Goal: Task Accomplishment & Management: Manage account settings

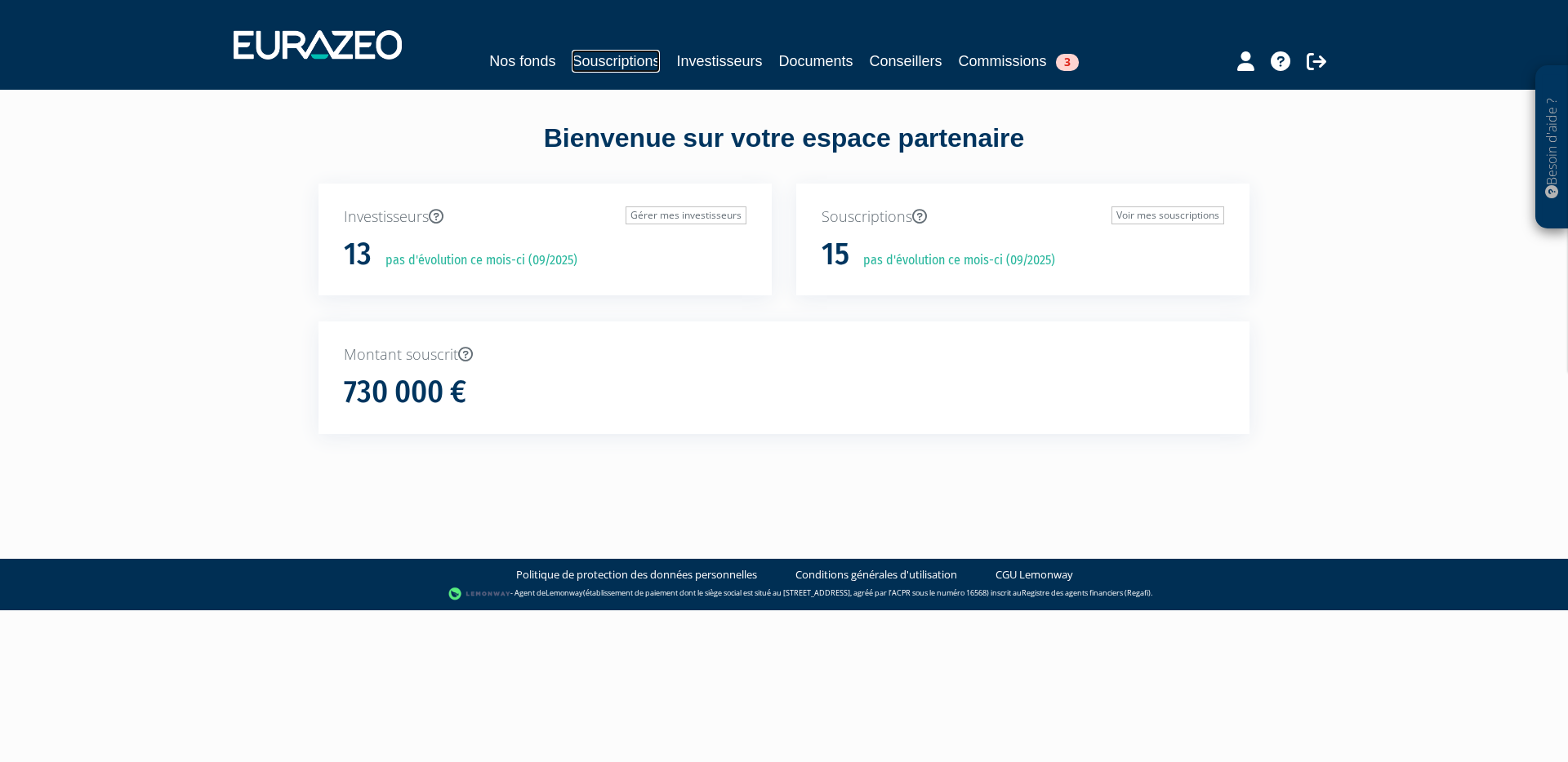
click at [590, 50] on link "Souscriptions" at bounding box center [615, 61] width 88 height 23
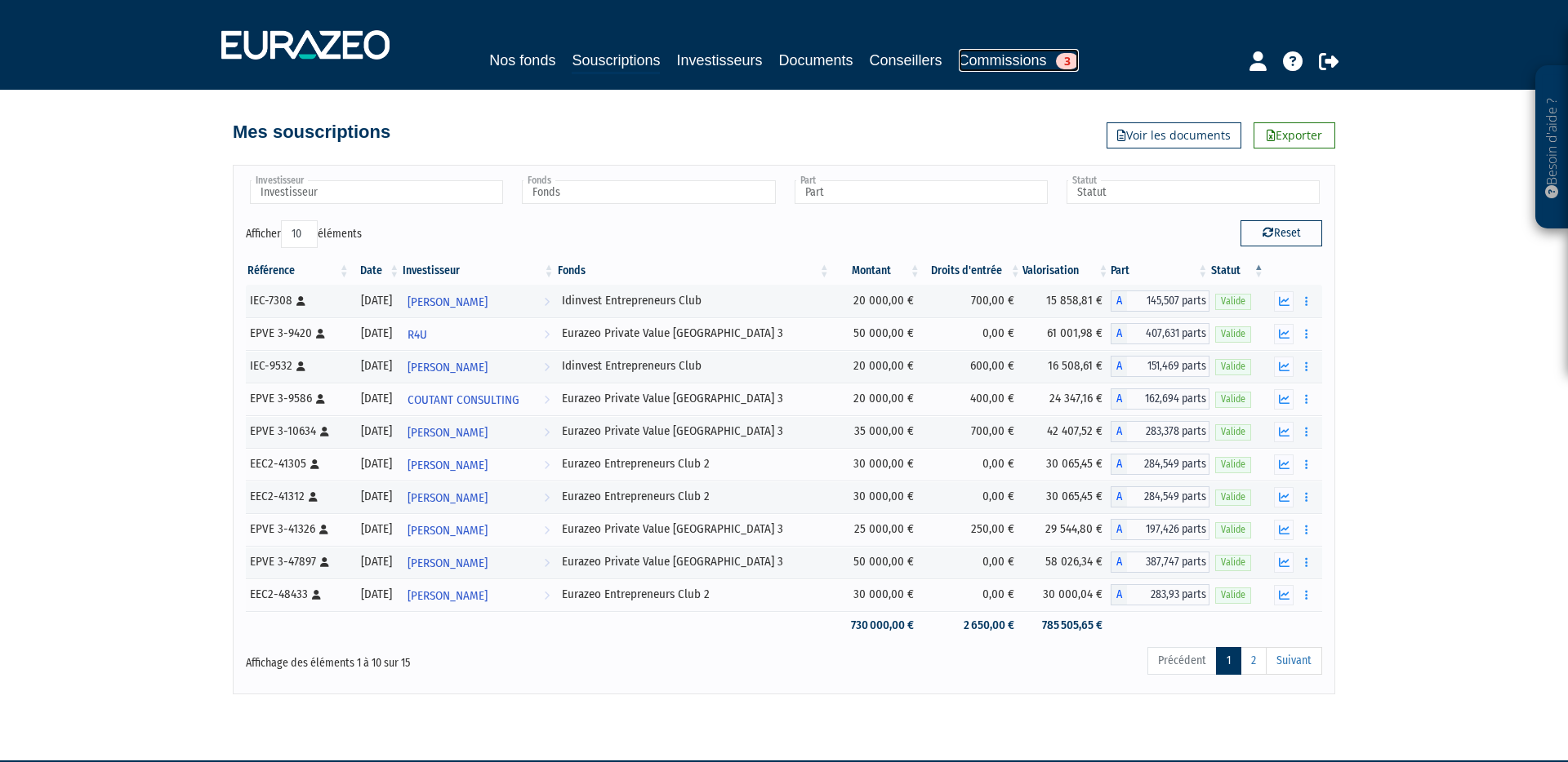
click at [1034, 68] on link "Commissions 3" at bounding box center [1018, 60] width 120 height 23
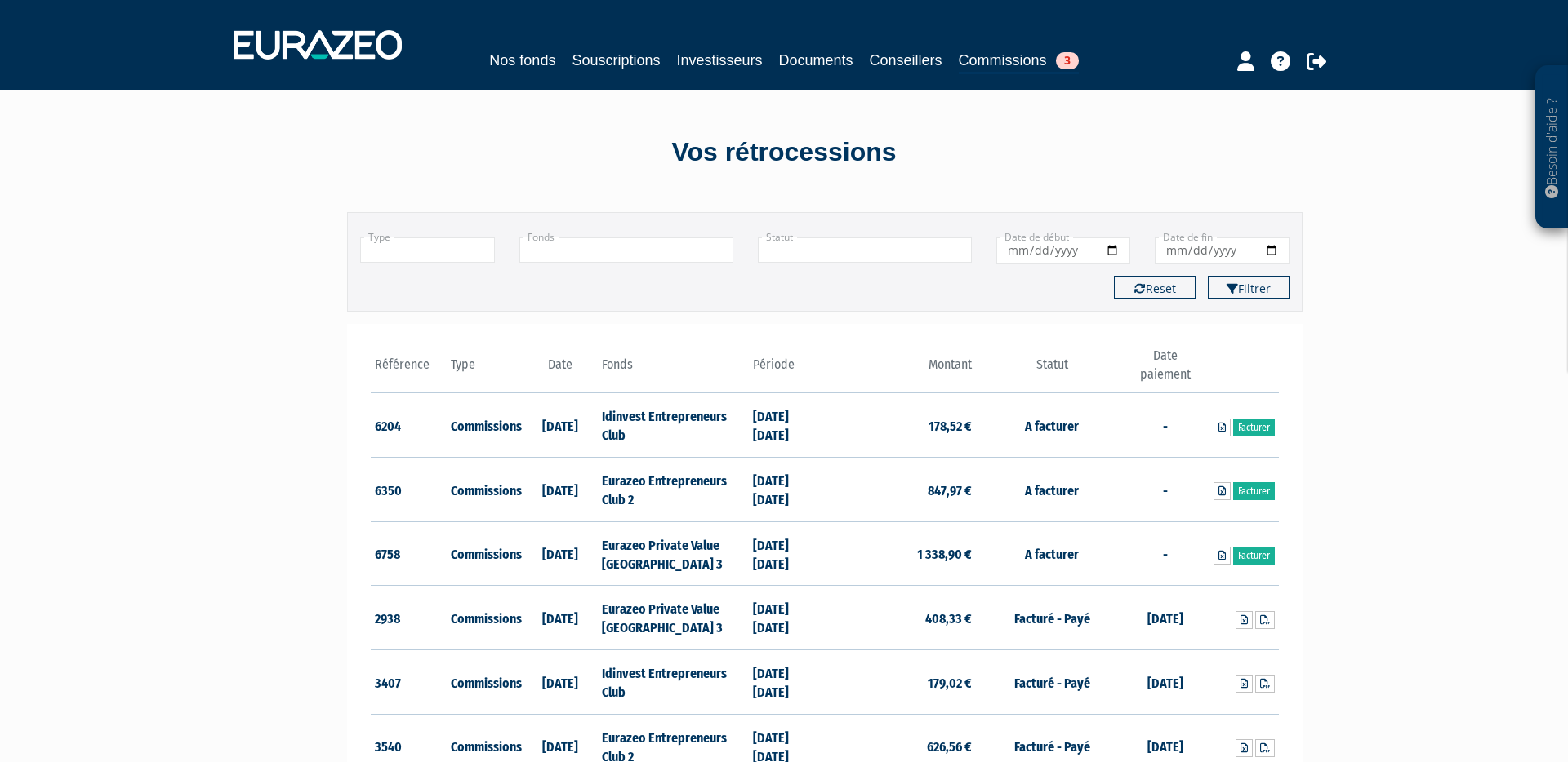
click at [1028, 62] on link "Commissions 3" at bounding box center [1018, 62] width 120 height 25
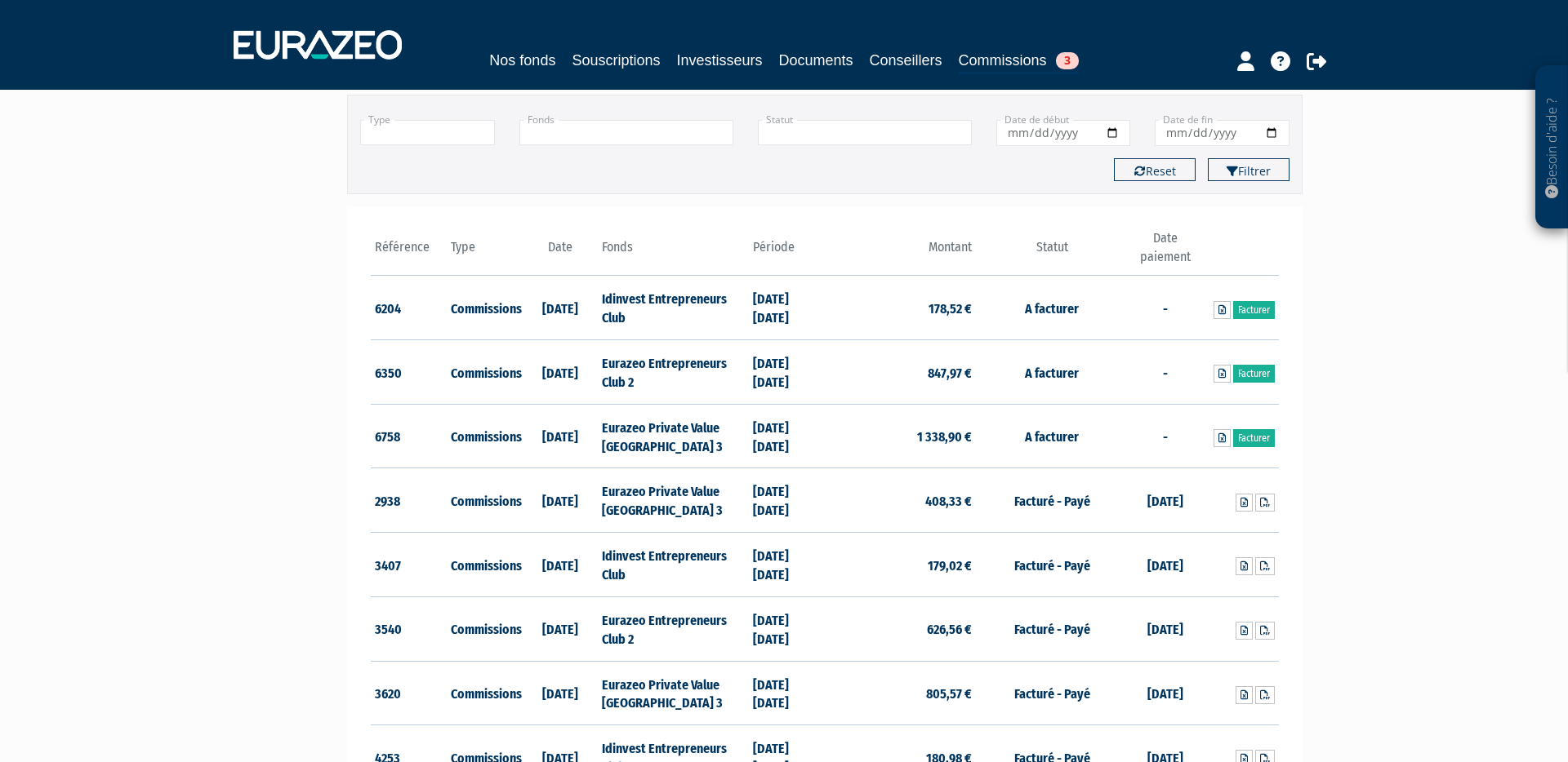
scroll to position [129, 0]
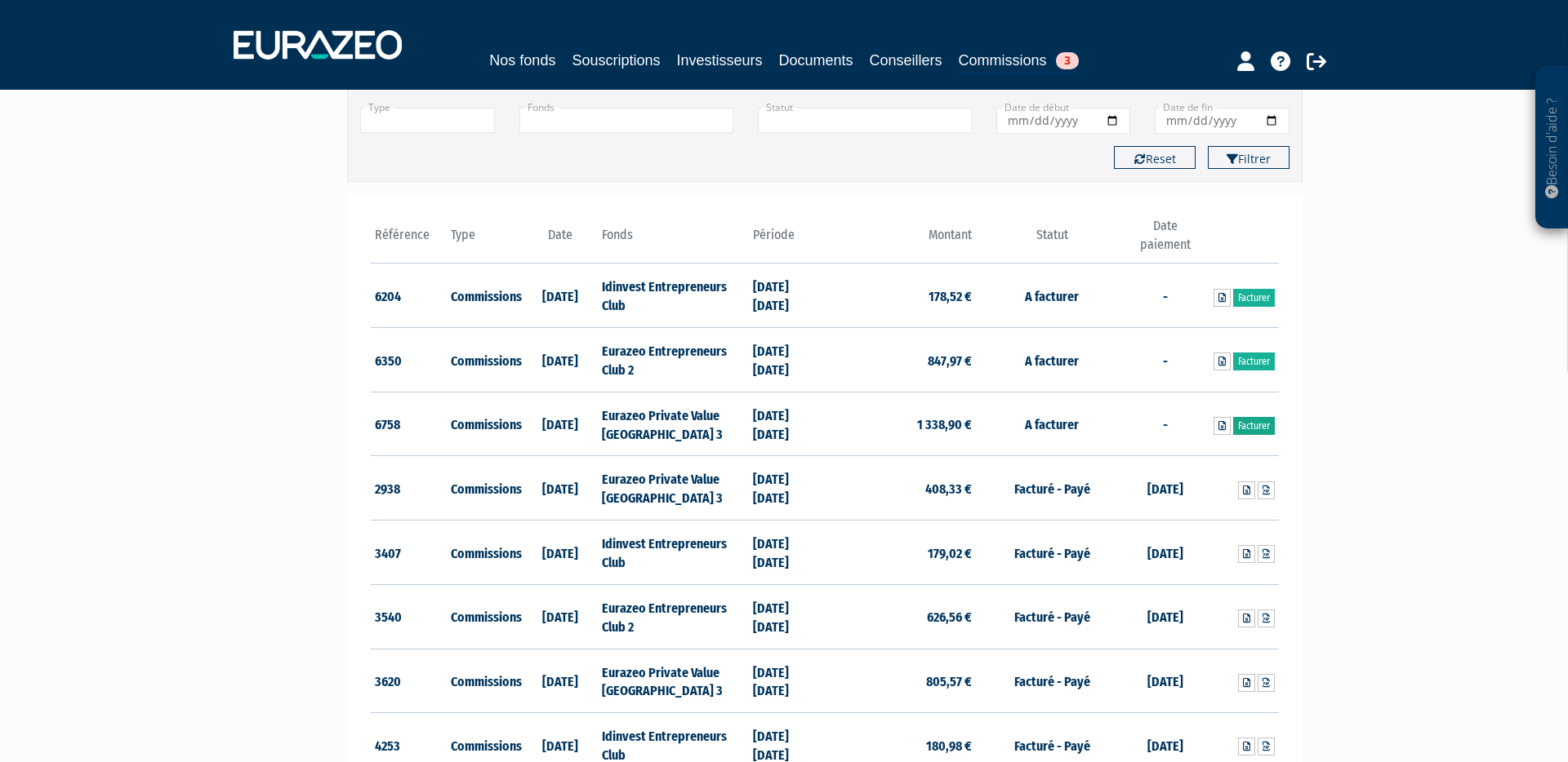
click at [1254, 417] on link "Facturer" at bounding box center [1254, 426] width 42 height 18
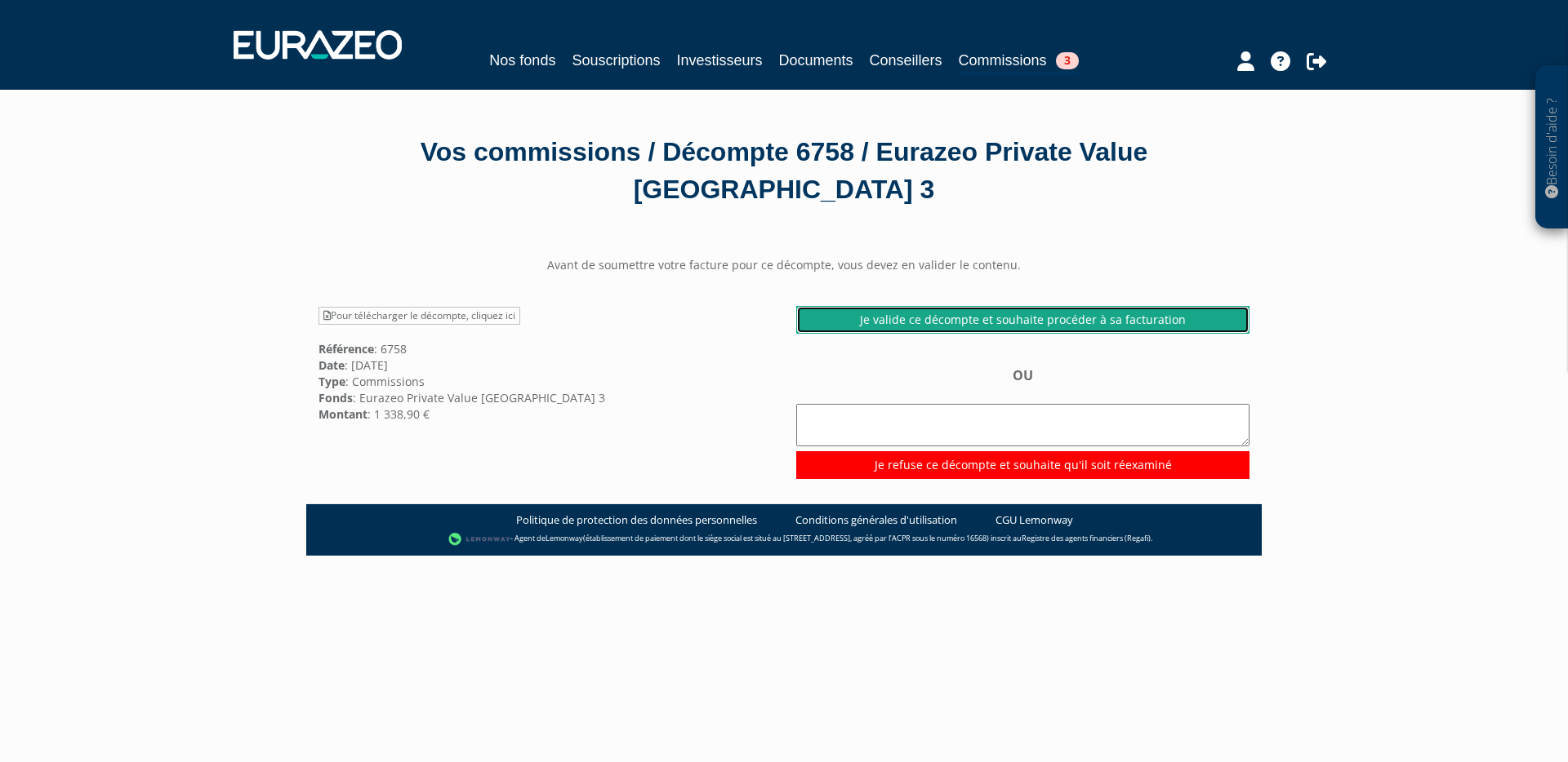
click at [996, 306] on link "Je valide ce décompte et souhaite procéder à sa facturation" at bounding box center [1022, 319] width 454 height 28
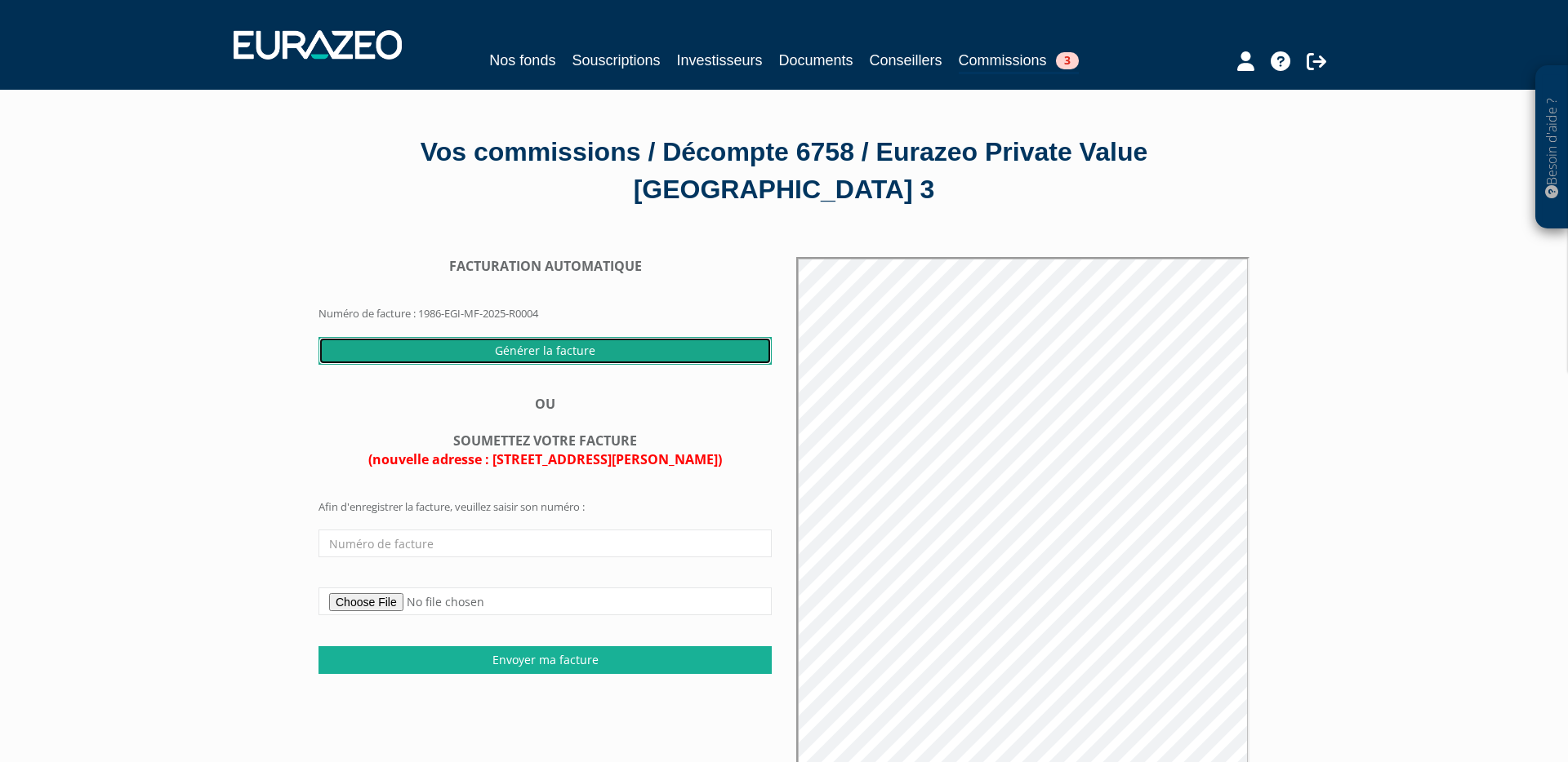
click at [576, 338] on input "Générer la facture" at bounding box center [545, 351] width 454 height 28
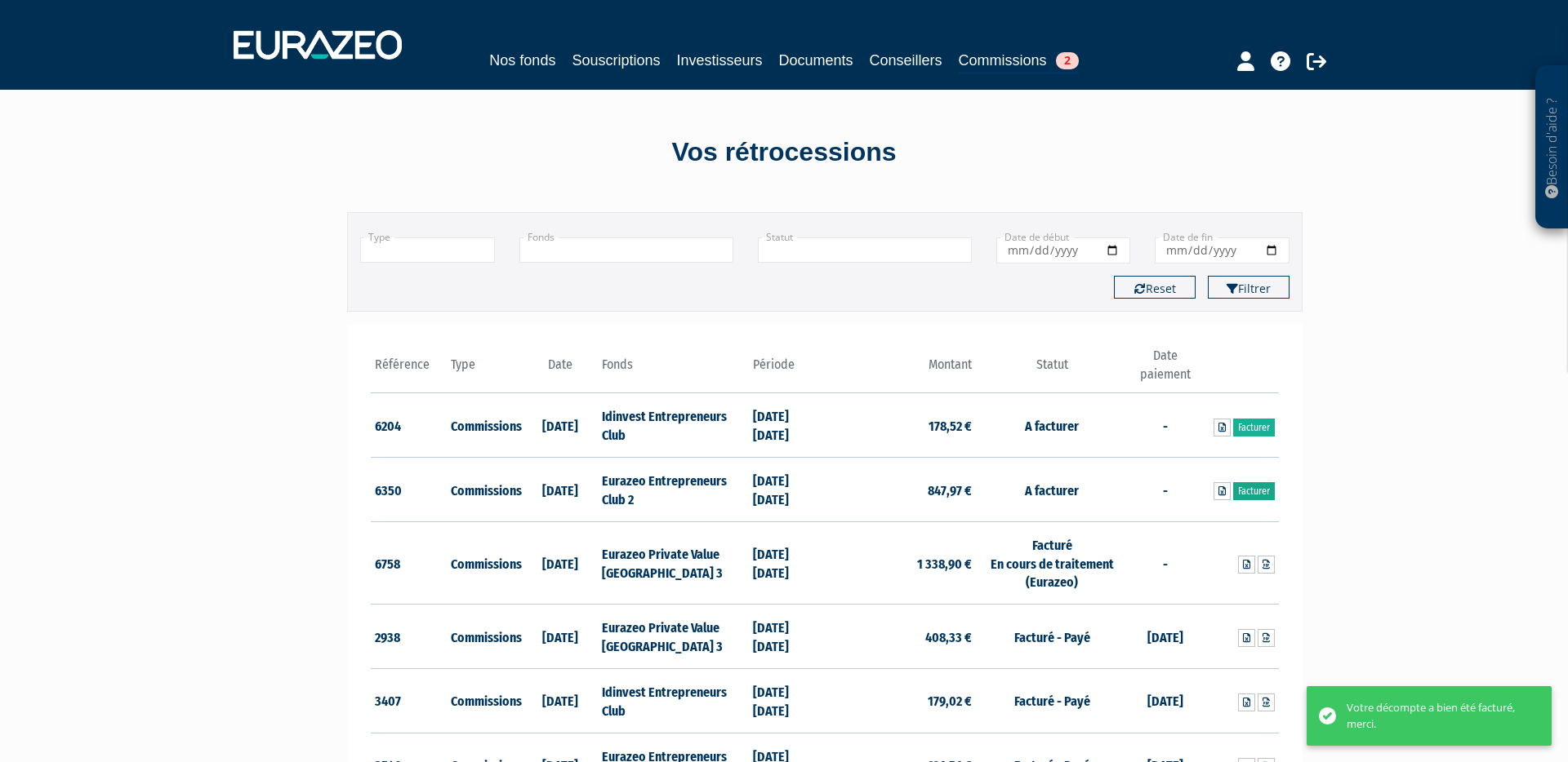
click at [1250, 488] on link "Facturer" at bounding box center [1254, 491] width 42 height 18
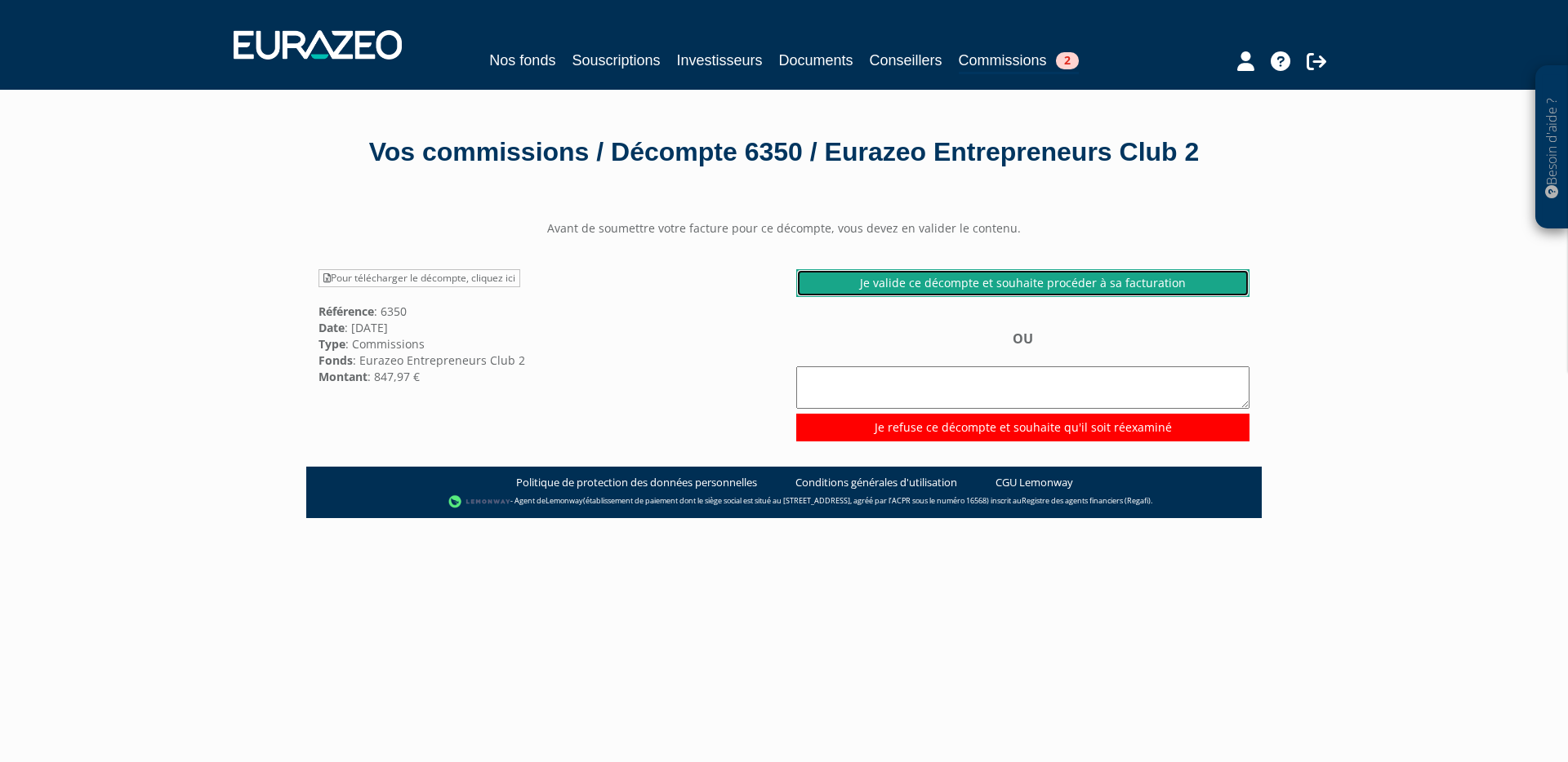
click at [955, 281] on link "Je valide ce décompte et souhaite procéder à sa facturation" at bounding box center [1022, 283] width 454 height 28
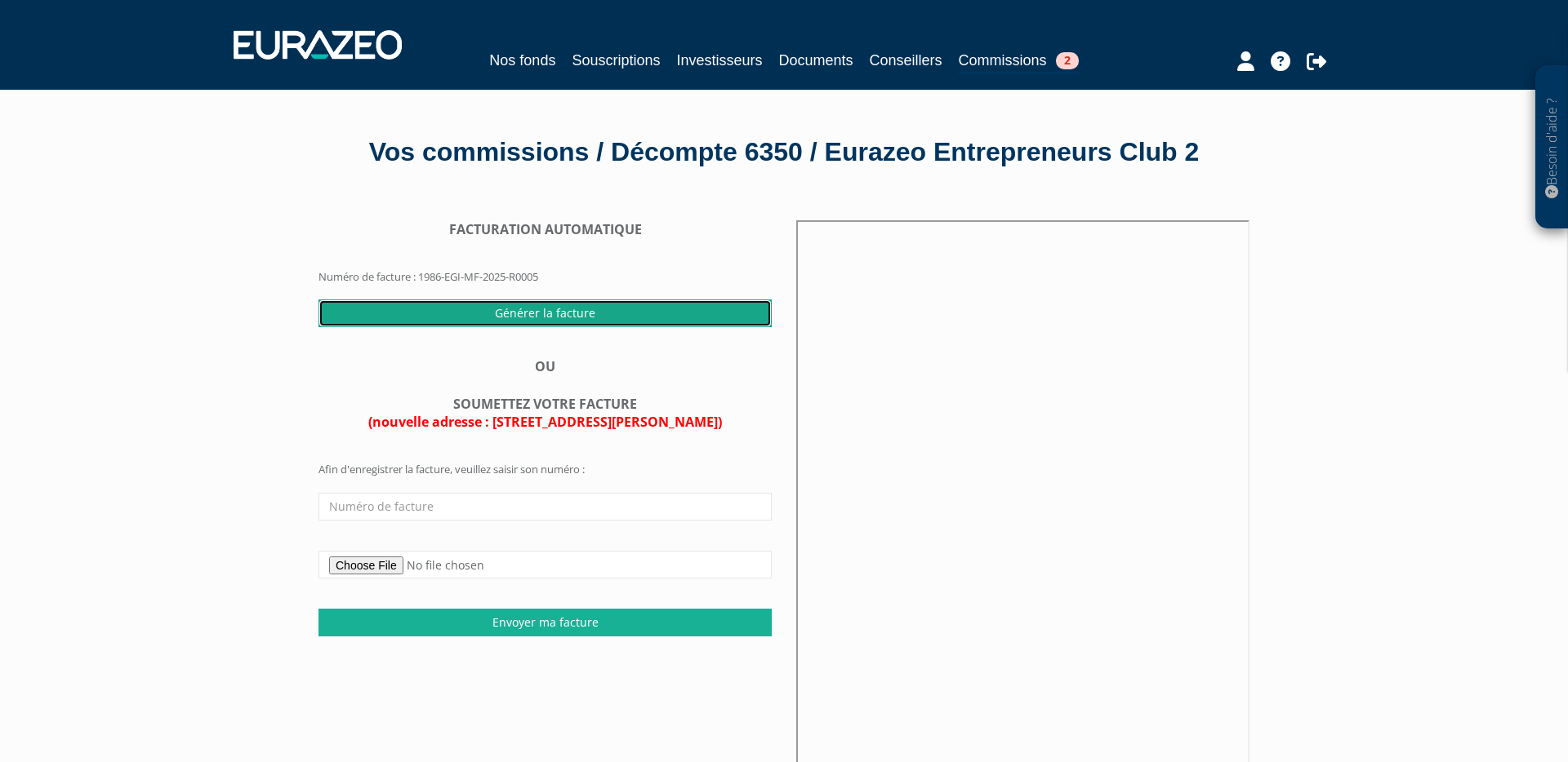
click at [521, 315] on input "Générer la facture" at bounding box center [545, 313] width 454 height 28
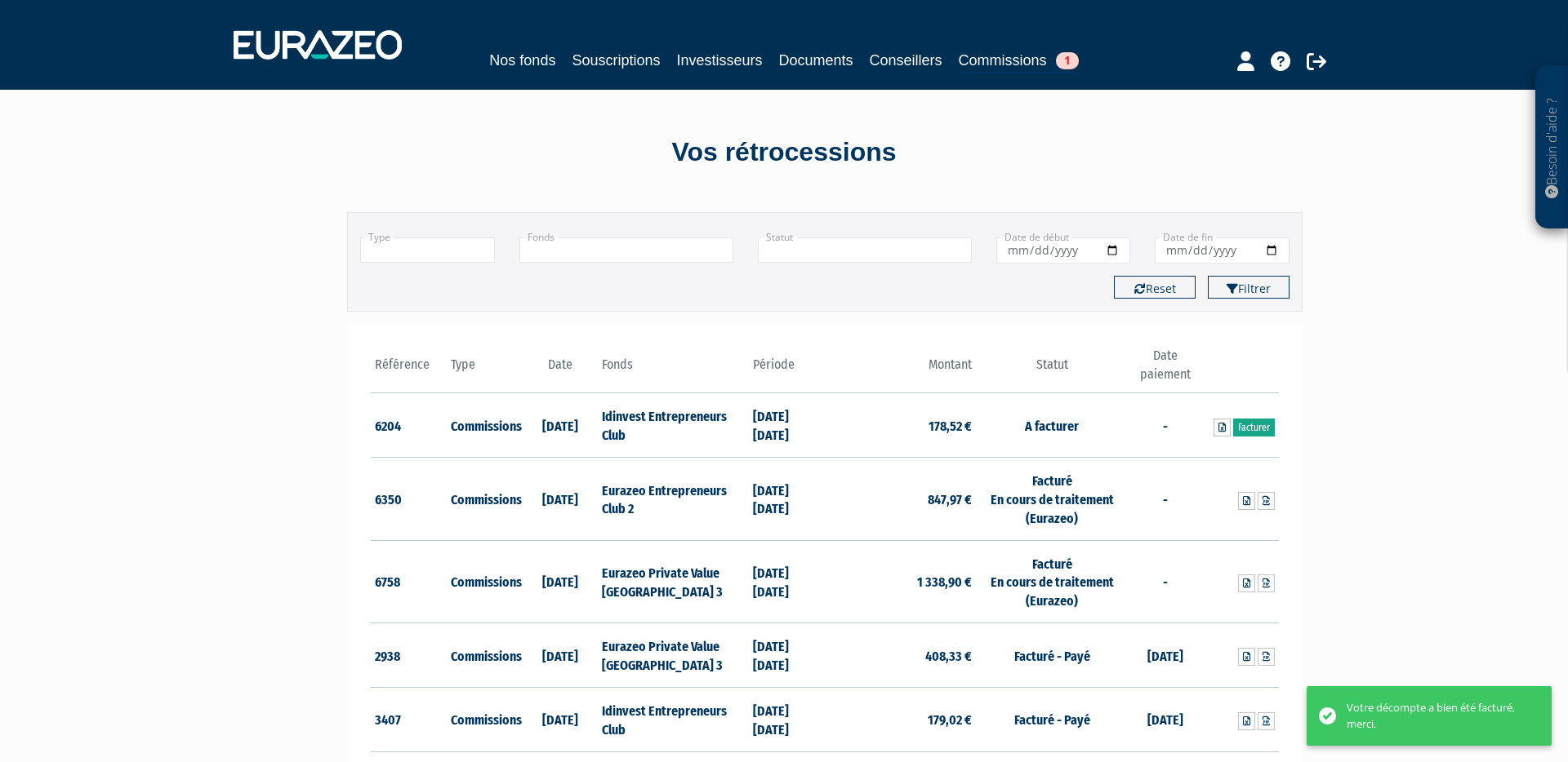
click at [1248, 429] on link "Facturer" at bounding box center [1254, 428] width 42 height 18
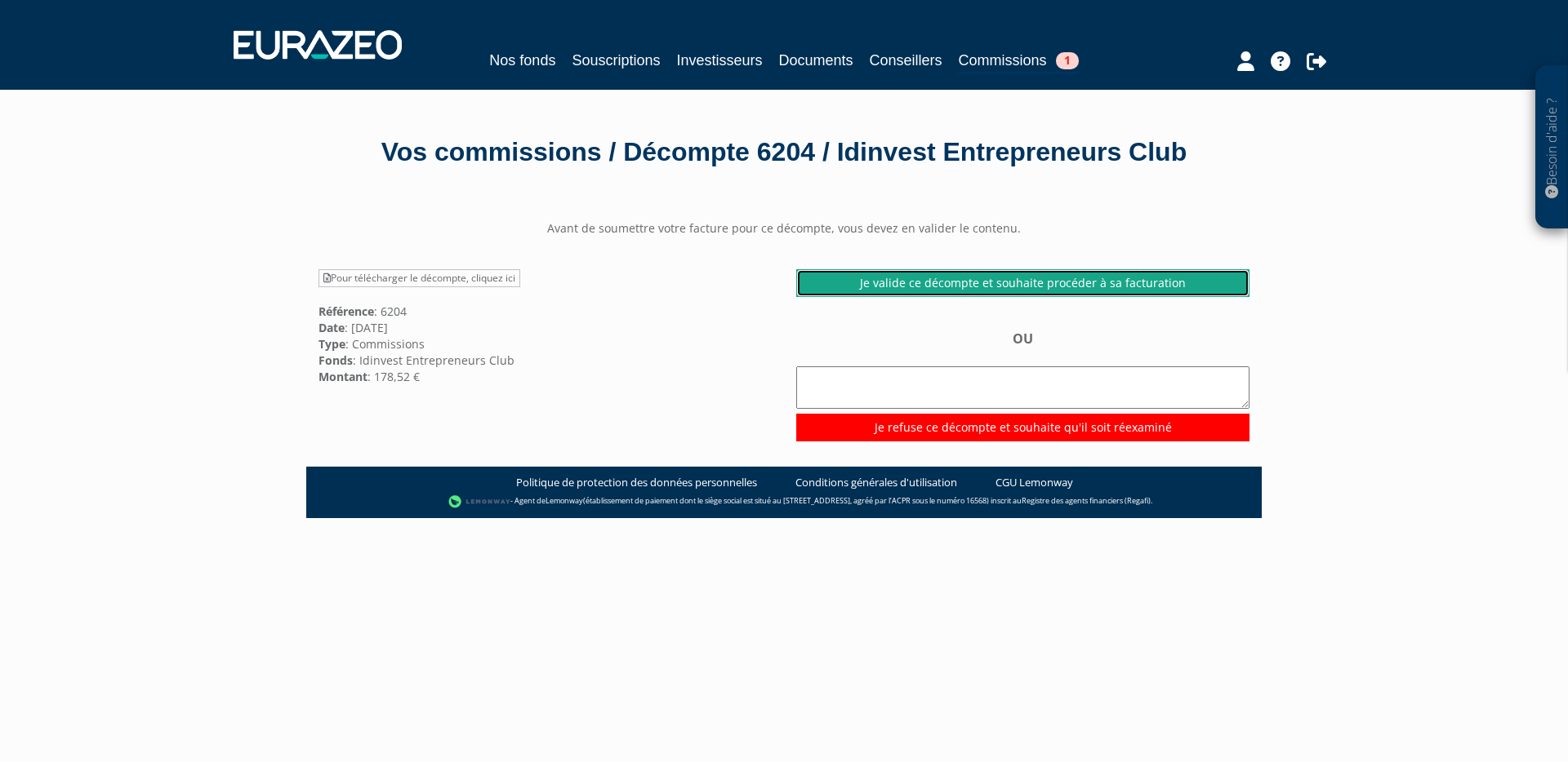
click at [864, 277] on link "Je valide ce décompte et souhaite procéder à sa facturation" at bounding box center [1022, 283] width 454 height 28
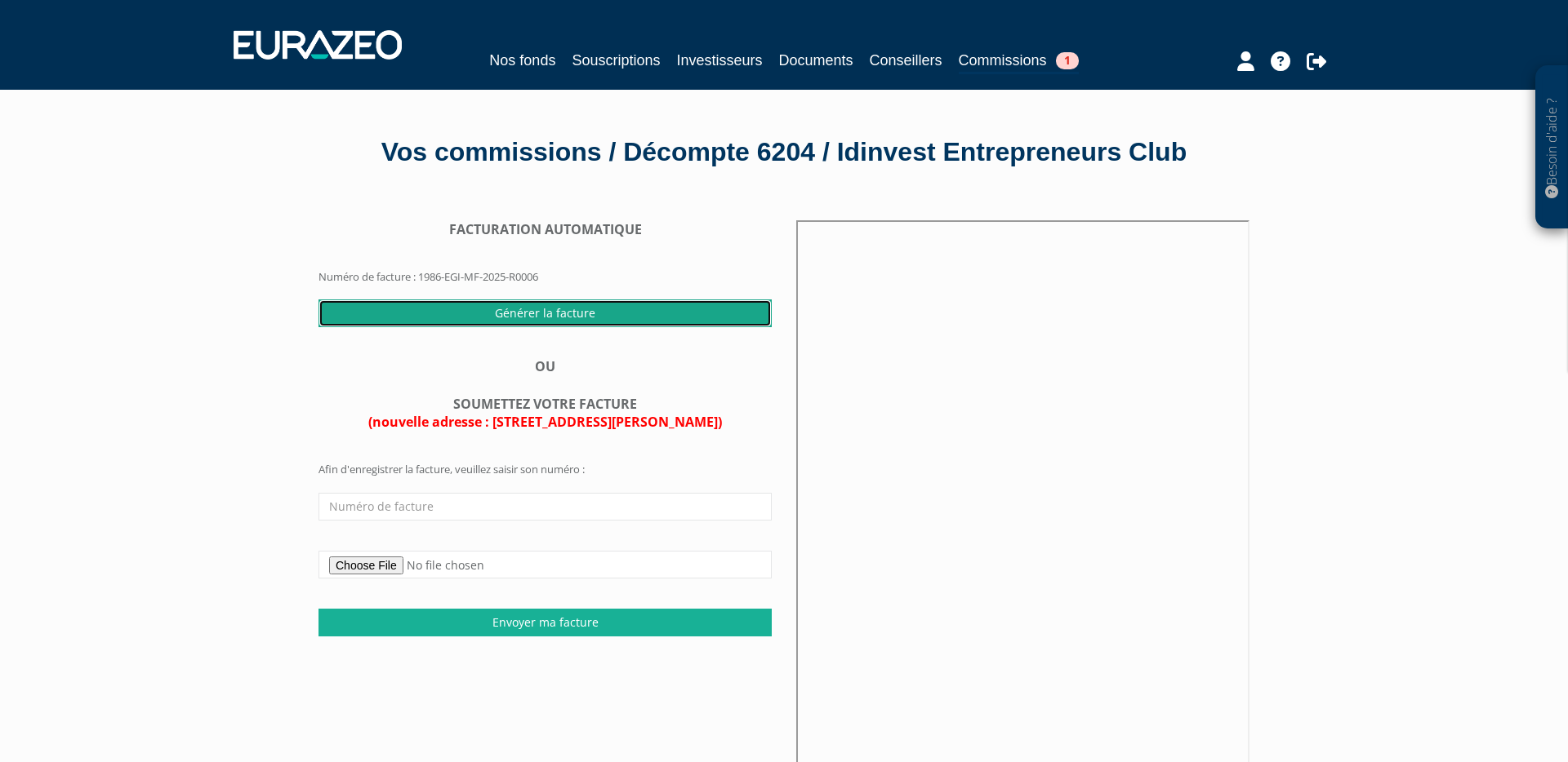
click at [657, 315] on input "Générer la facture" at bounding box center [545, 313] width 454 height 28
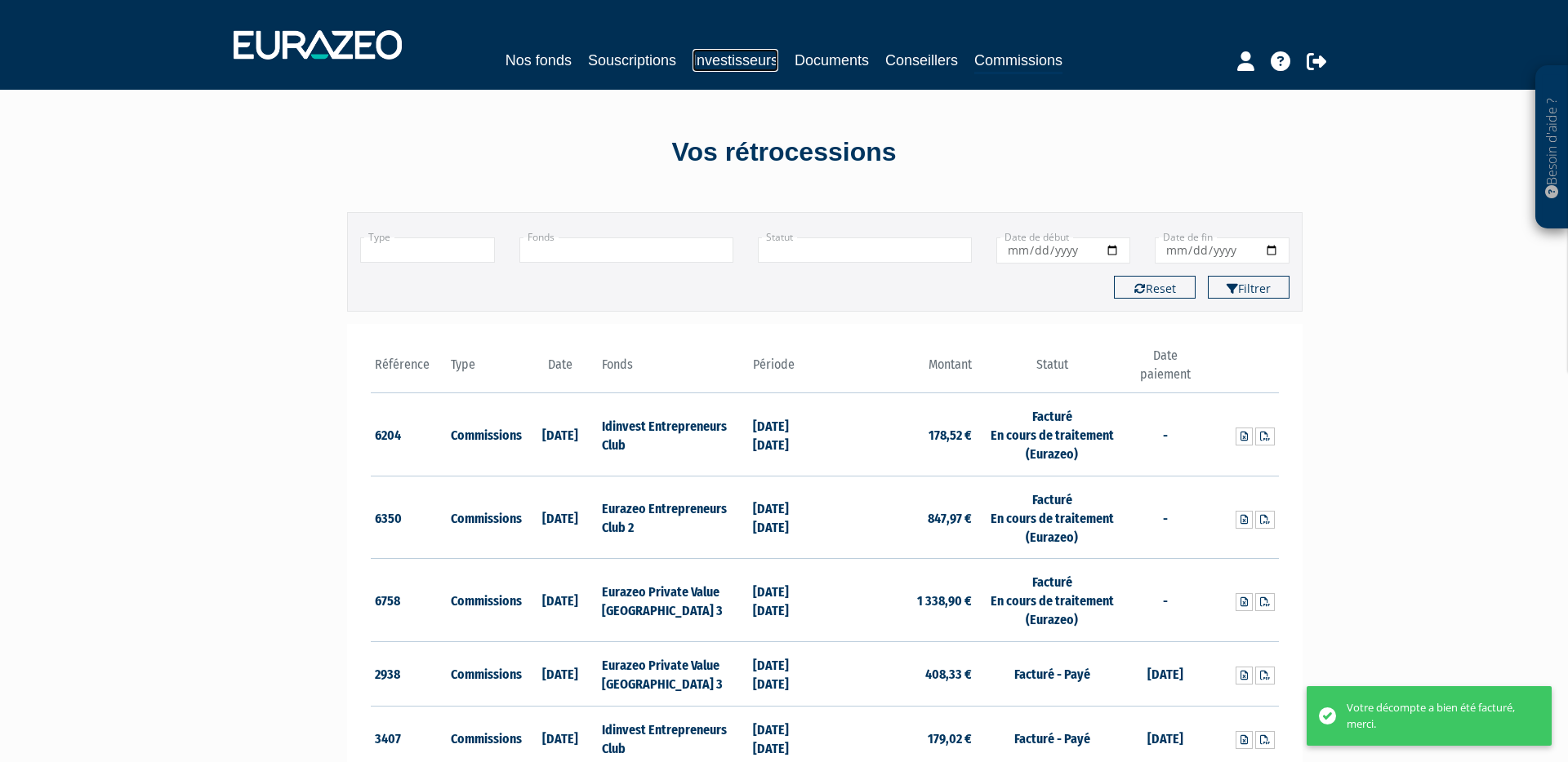
click at [712, 55] on link "Investisseurs" at bounding box center [735, 60] width 86 height 23
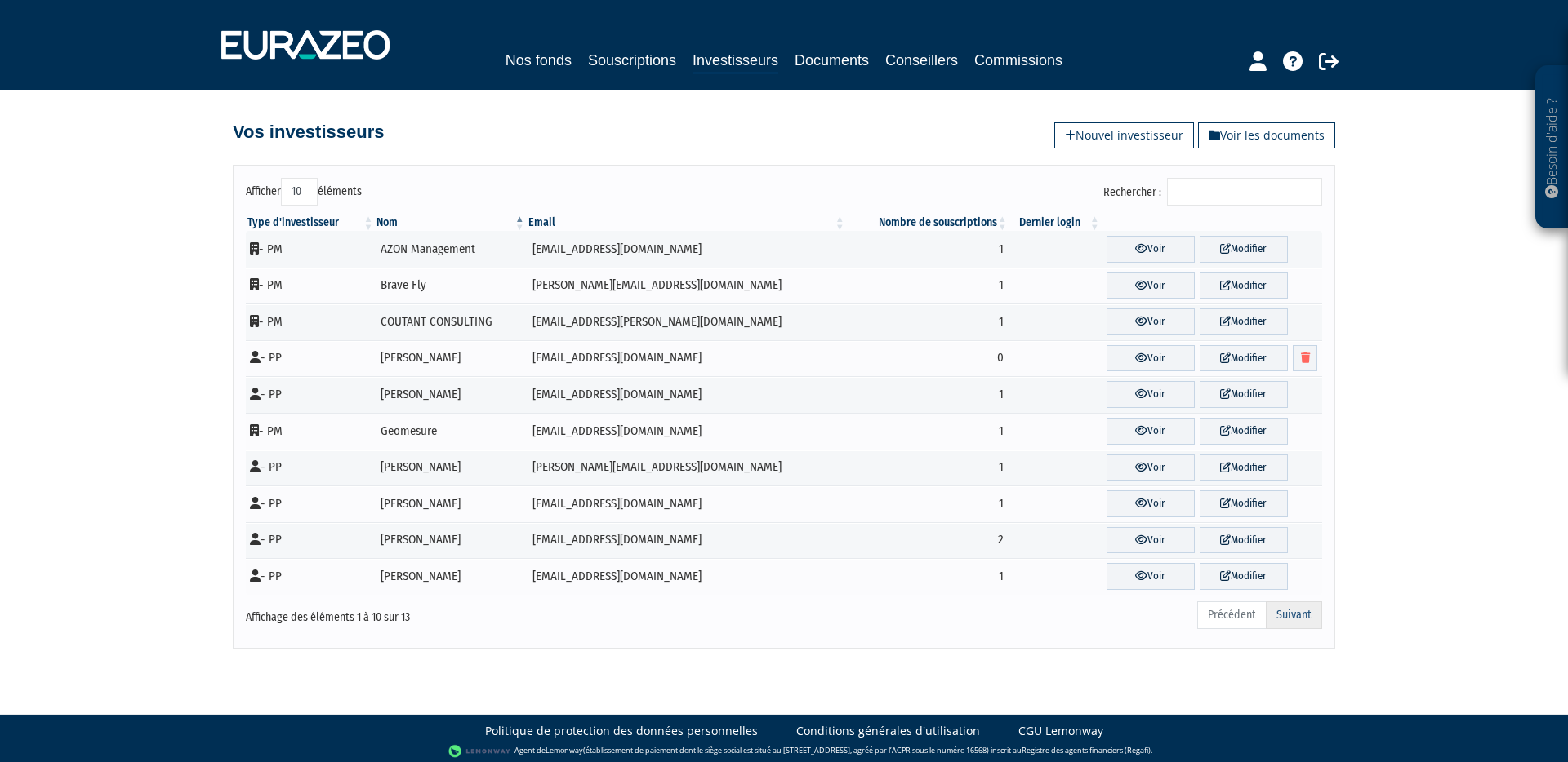
click at [1302, 620] on link "Suivant" at bounding box center [1294, 615] width 56 height 28
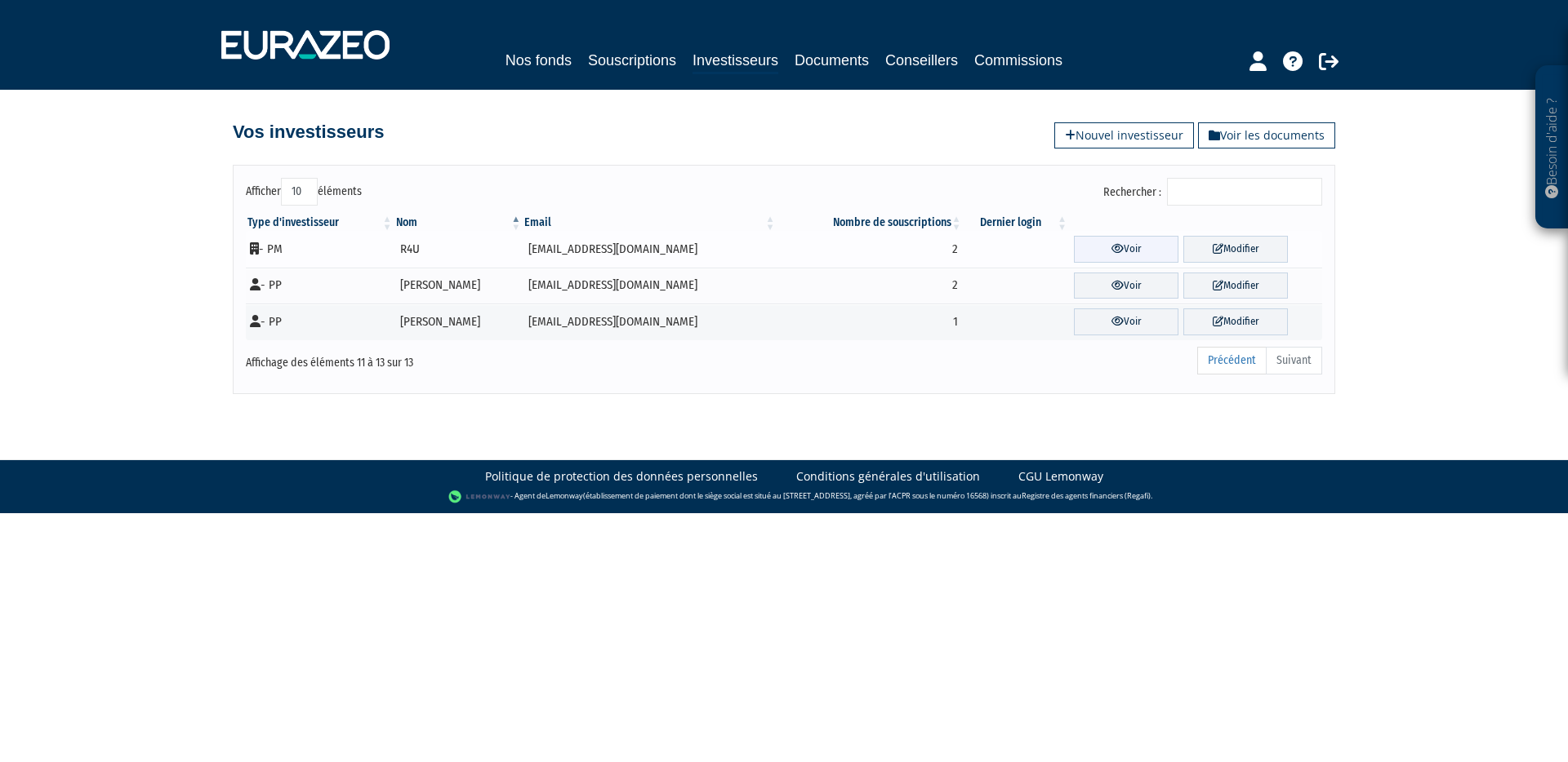
click at [1132, 247] on link "Voir" at bounding box center [1125, 250] width 104 height 27
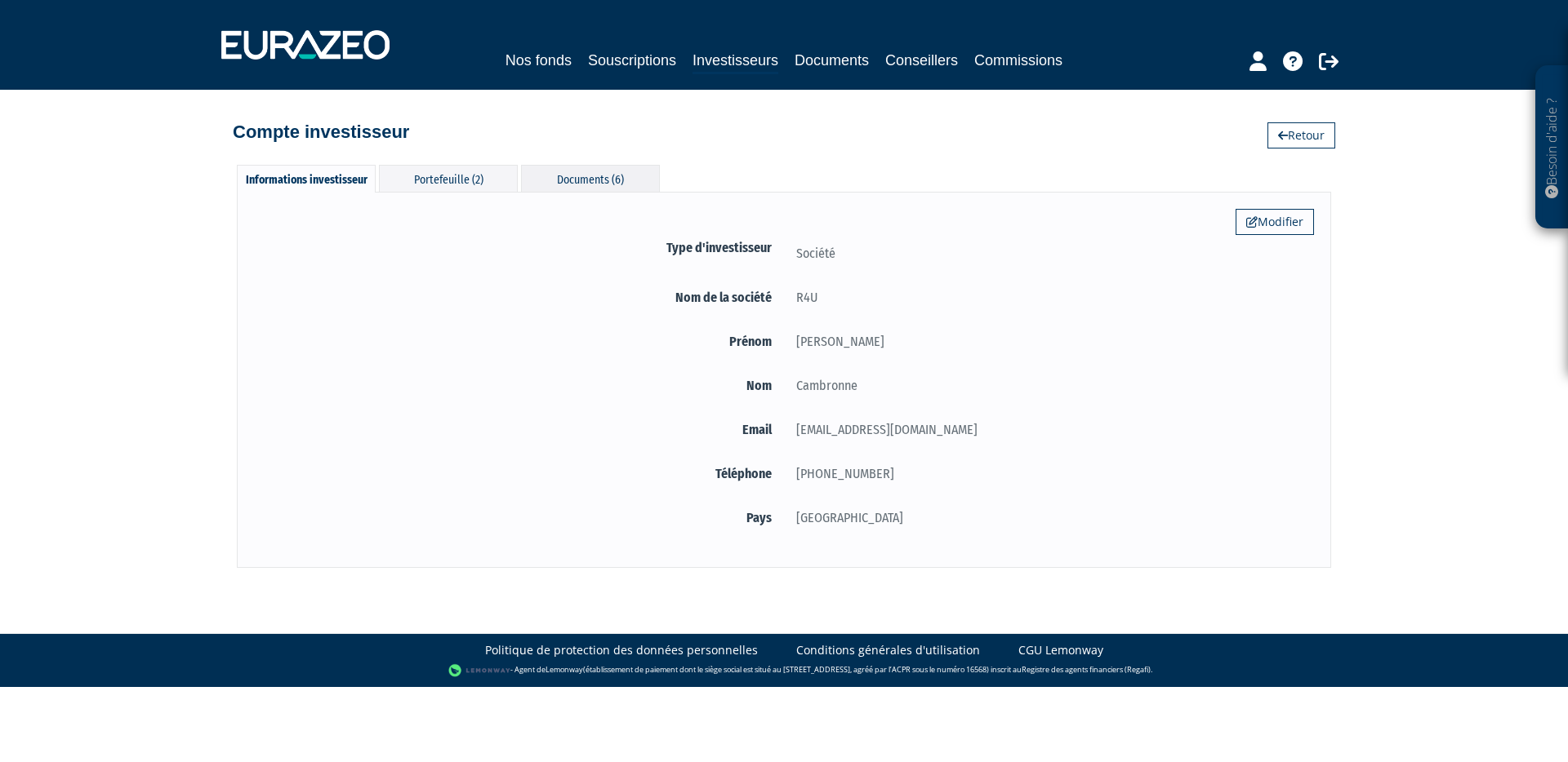
click at [612, 184] on div "Documents (6)" at bounding box center [589, 178] width 139 height 27
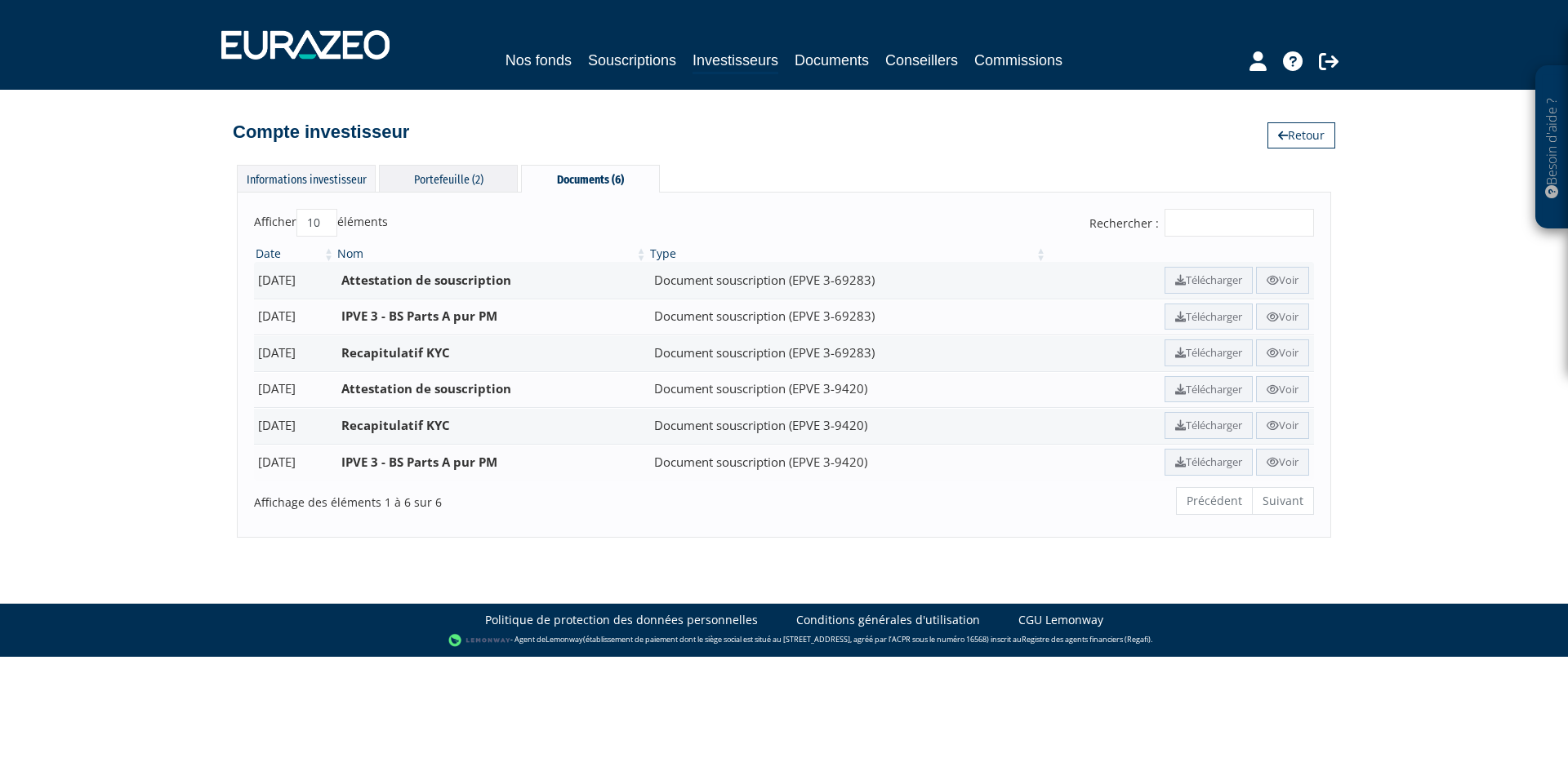
click at [444, 190] on div "Portefeuille (2)" at bounding box center [447, 178] width 139 height 27
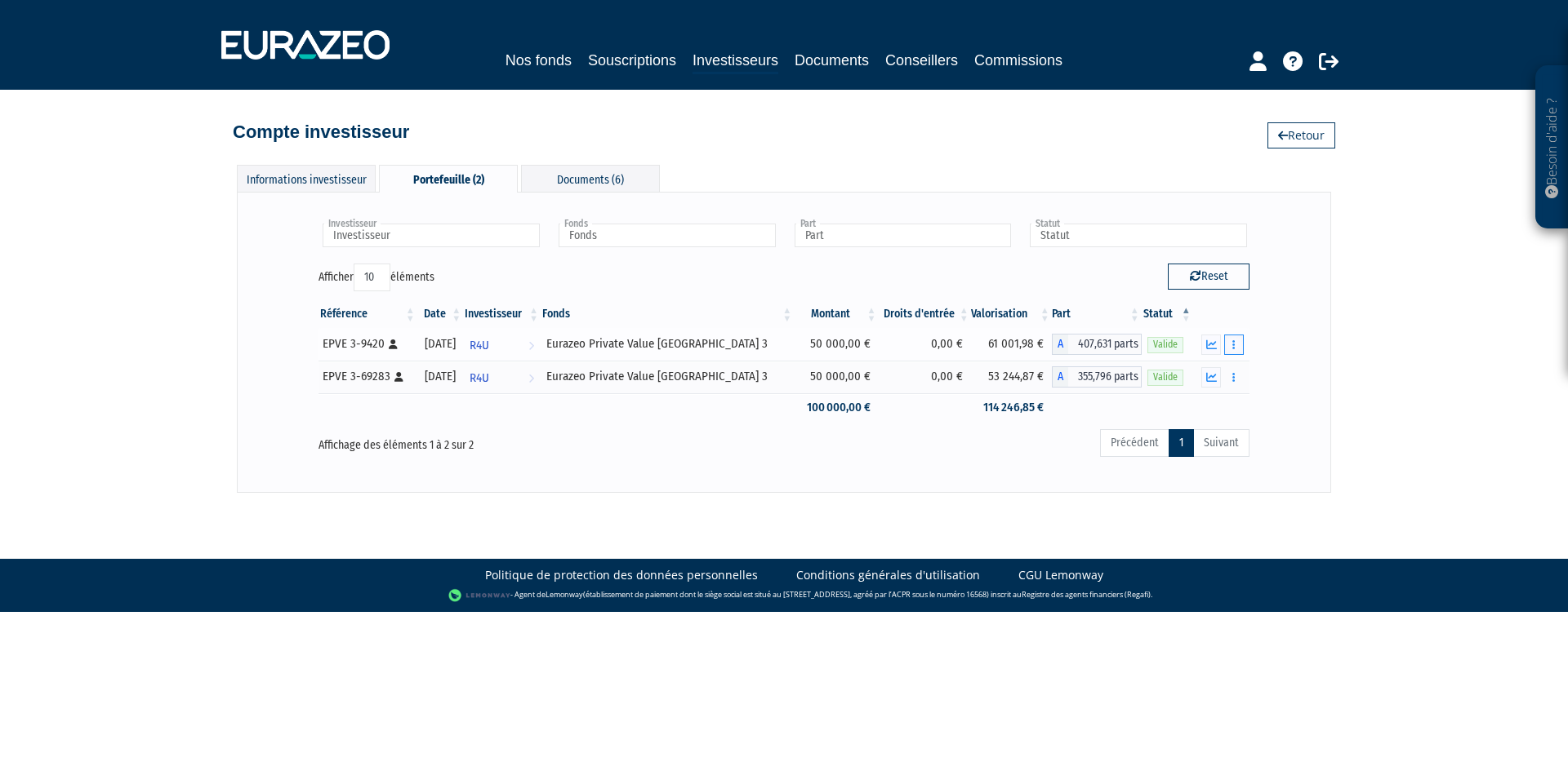
click at [1241, 341] on button "button" at bounding box center [1234, 345] width 20 height 21
click at [1205, 376] on link "Documents" at bounding box center [1198, 375] width 81 height 27
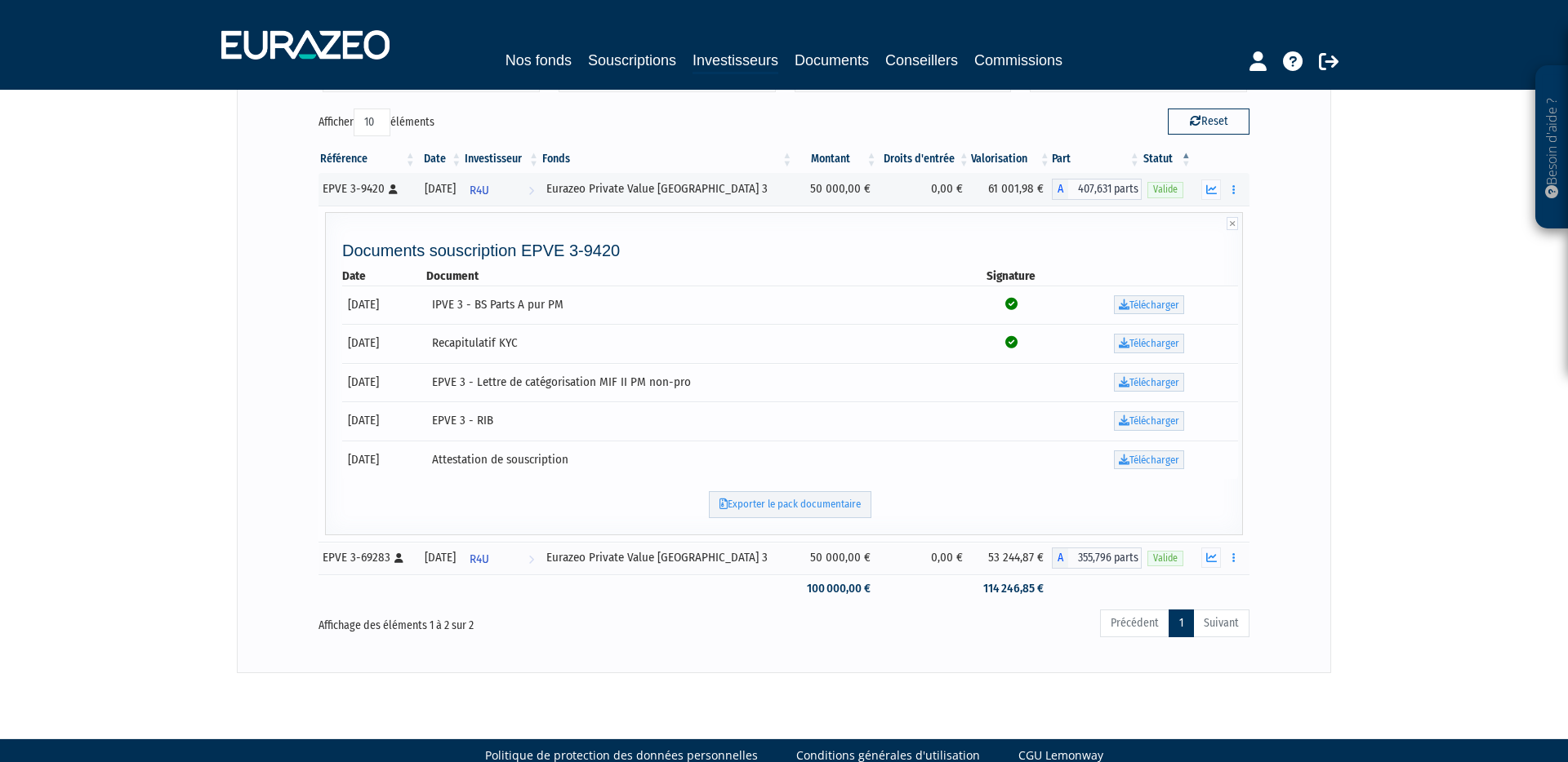
scroll to position [157, 0]
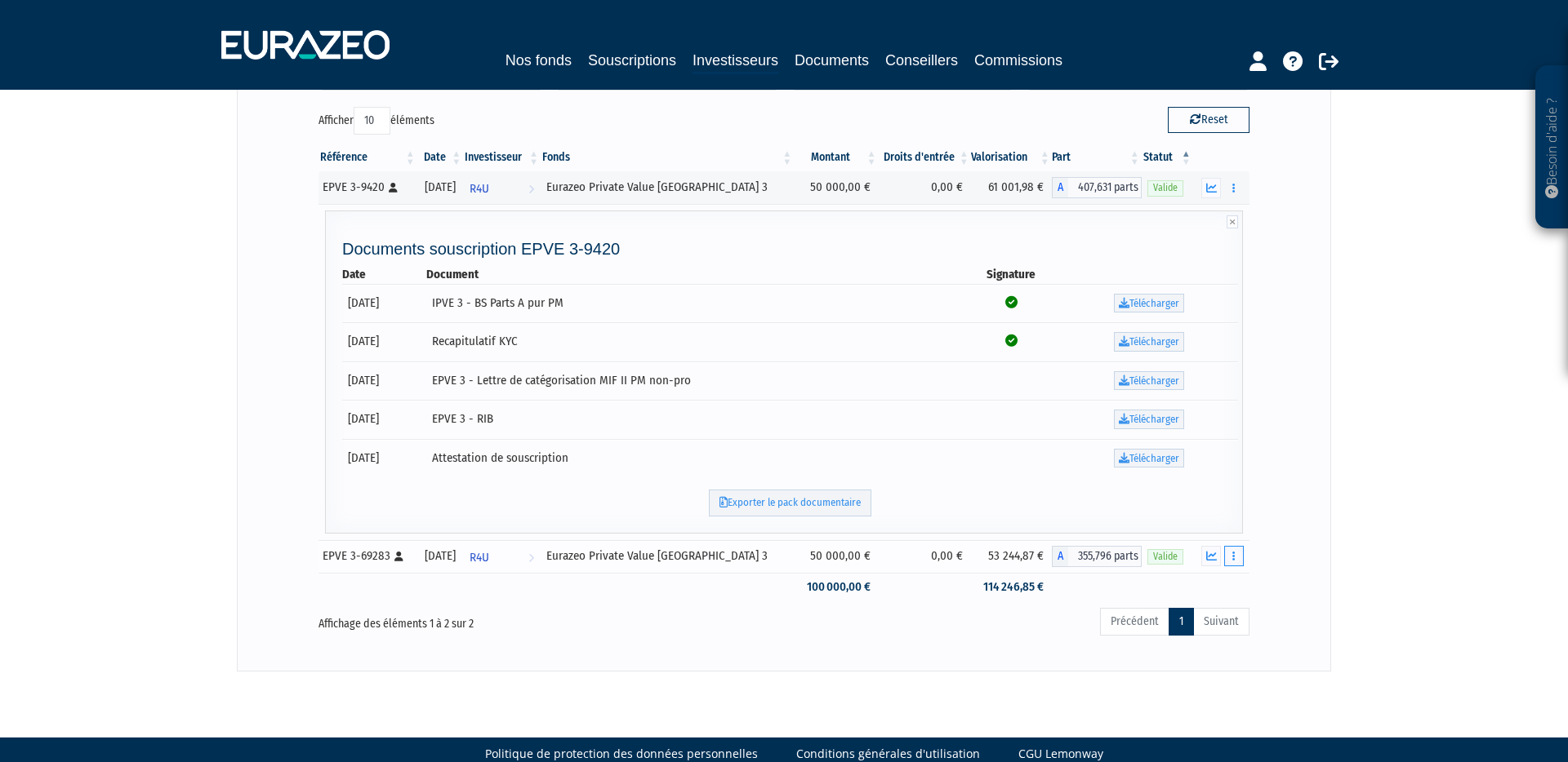
click at [1237, 560] on button "button" at bounding box center [1234, 556] width 20 height 21
click at [1212, 587] on link "Documents" at bounding box center [1198, 586] width 81 height 27
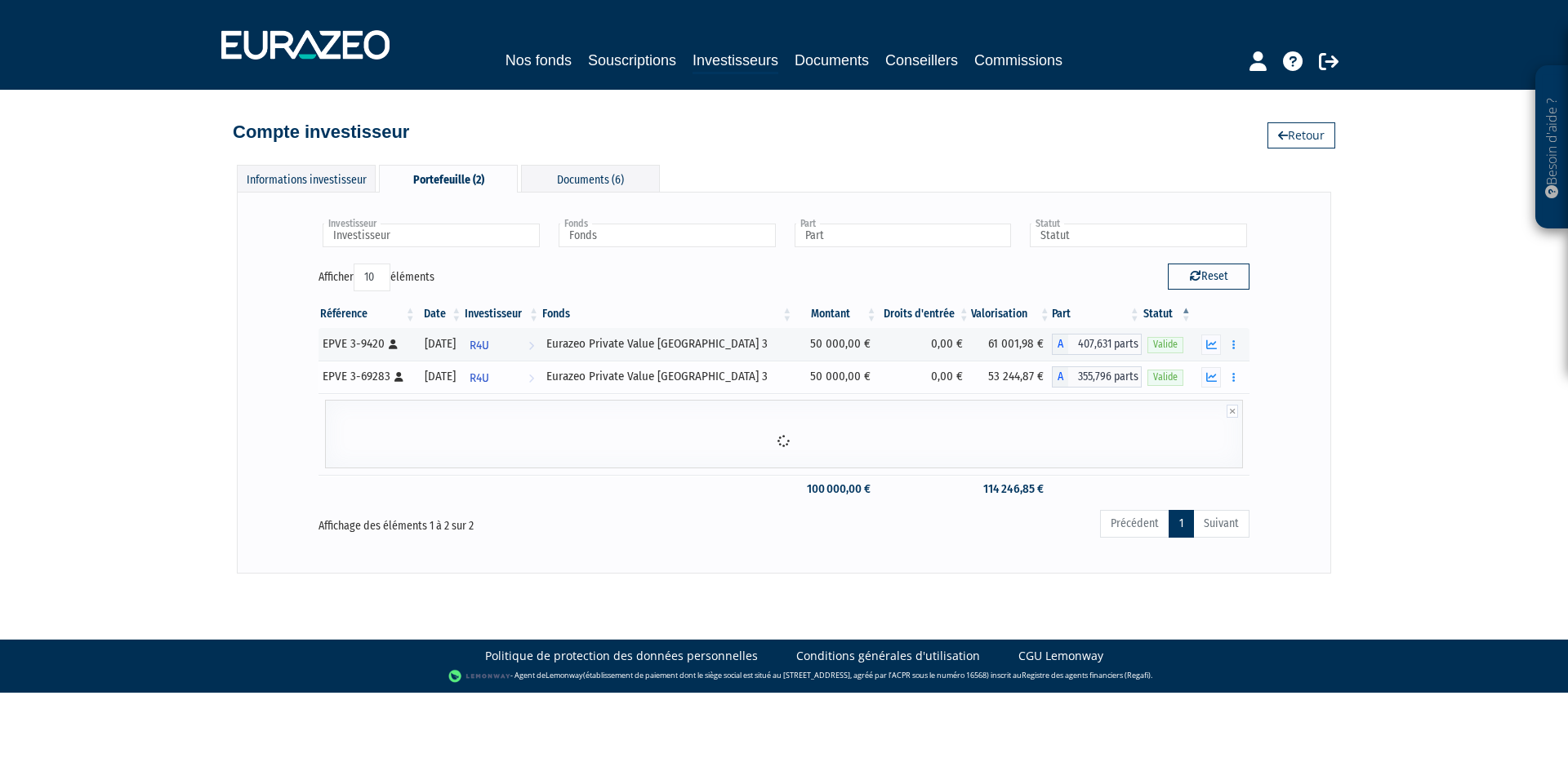
scroll to position [0, 0]
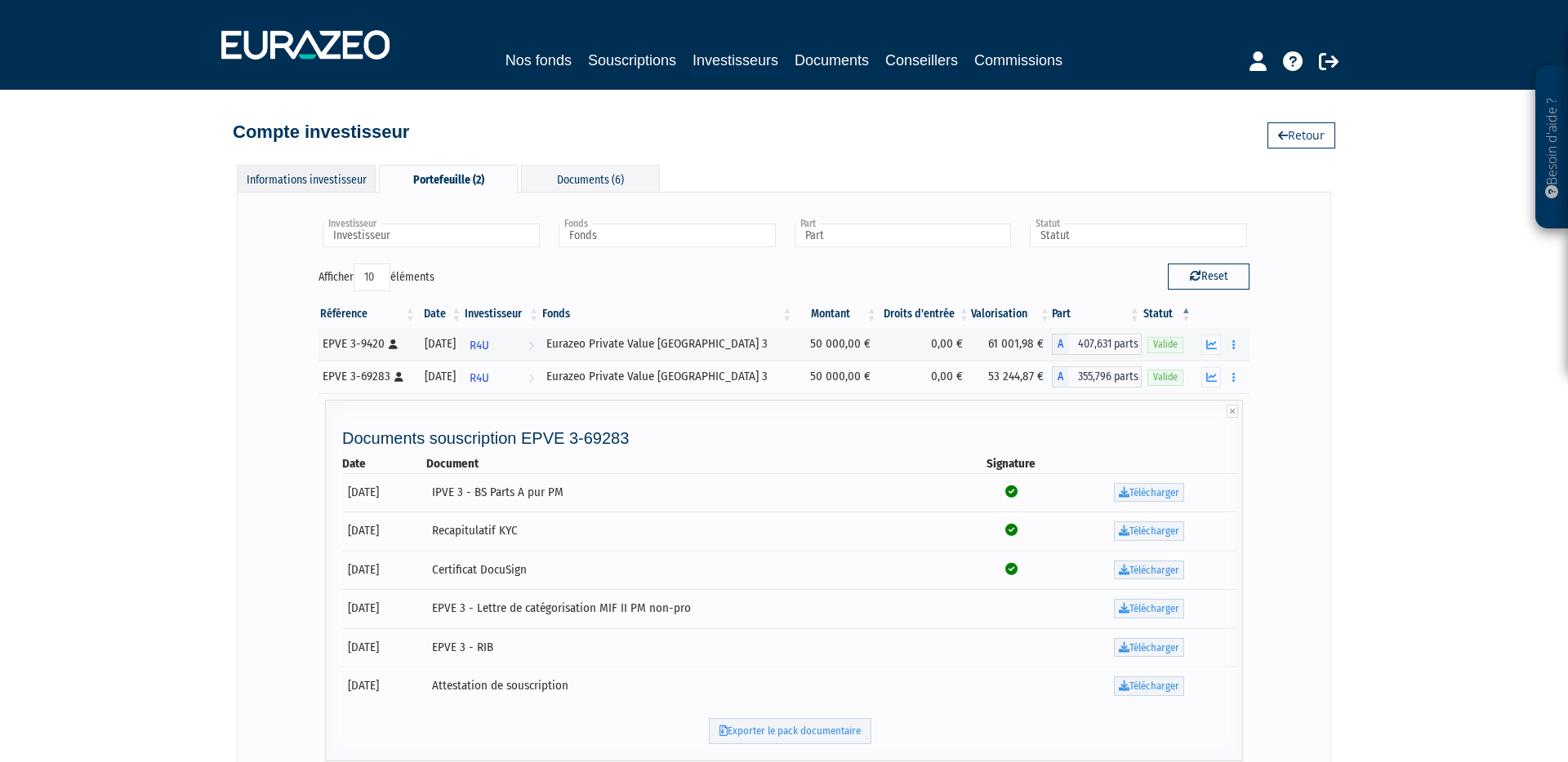
click at [330, 176] on div "Informations investisseur" at bounding box center [306, 178] width 139 height 27
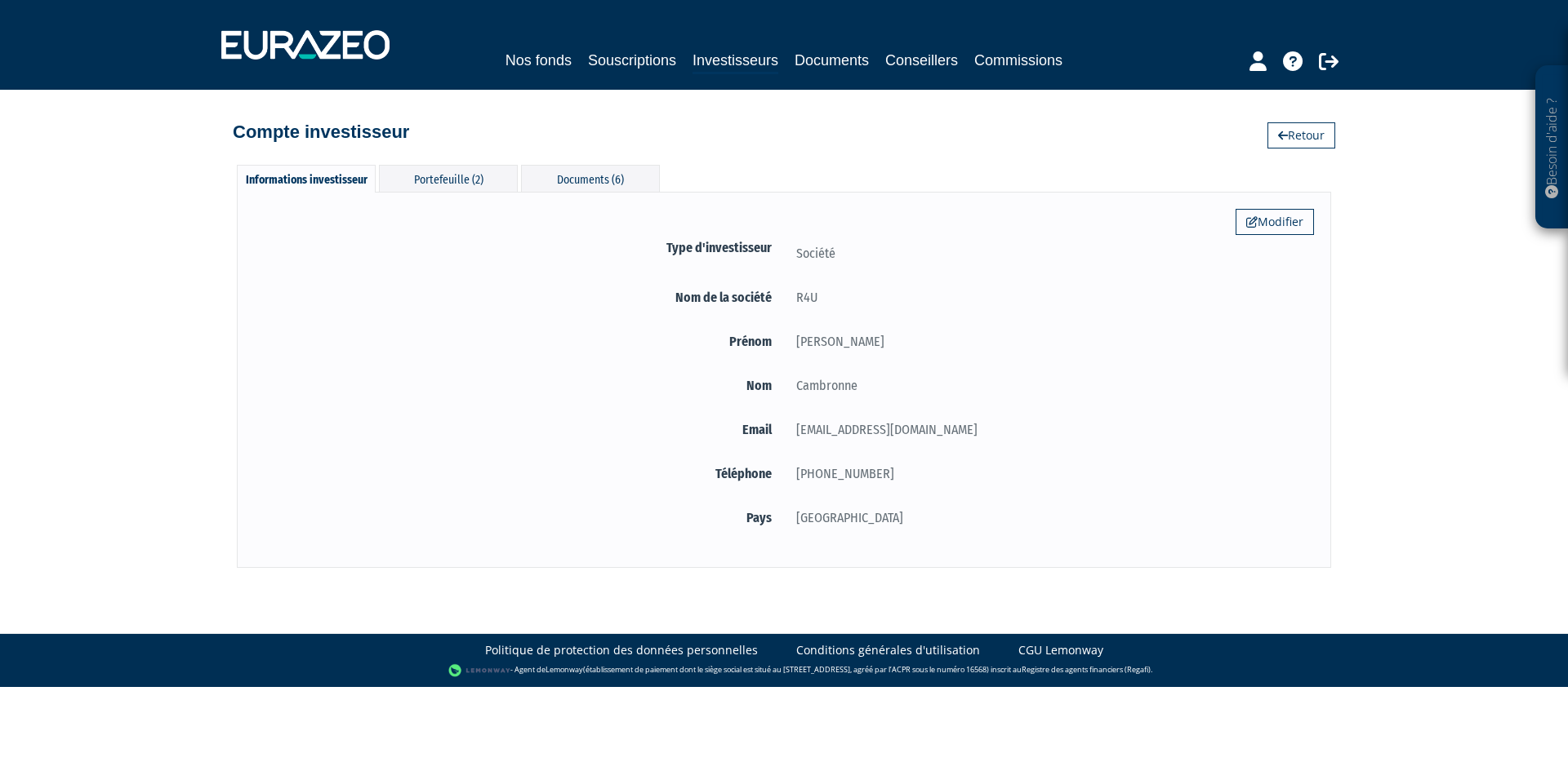
click at [634, 194] on div "Modifier Type d'investisseur Société Nom de la société R4U Prénom Nicolas" at bounding box center [784, 380] width 1095 height 376
click at [628, 186] on div "Documents (6)" at bounding box center [589, 178] width 139 height 27
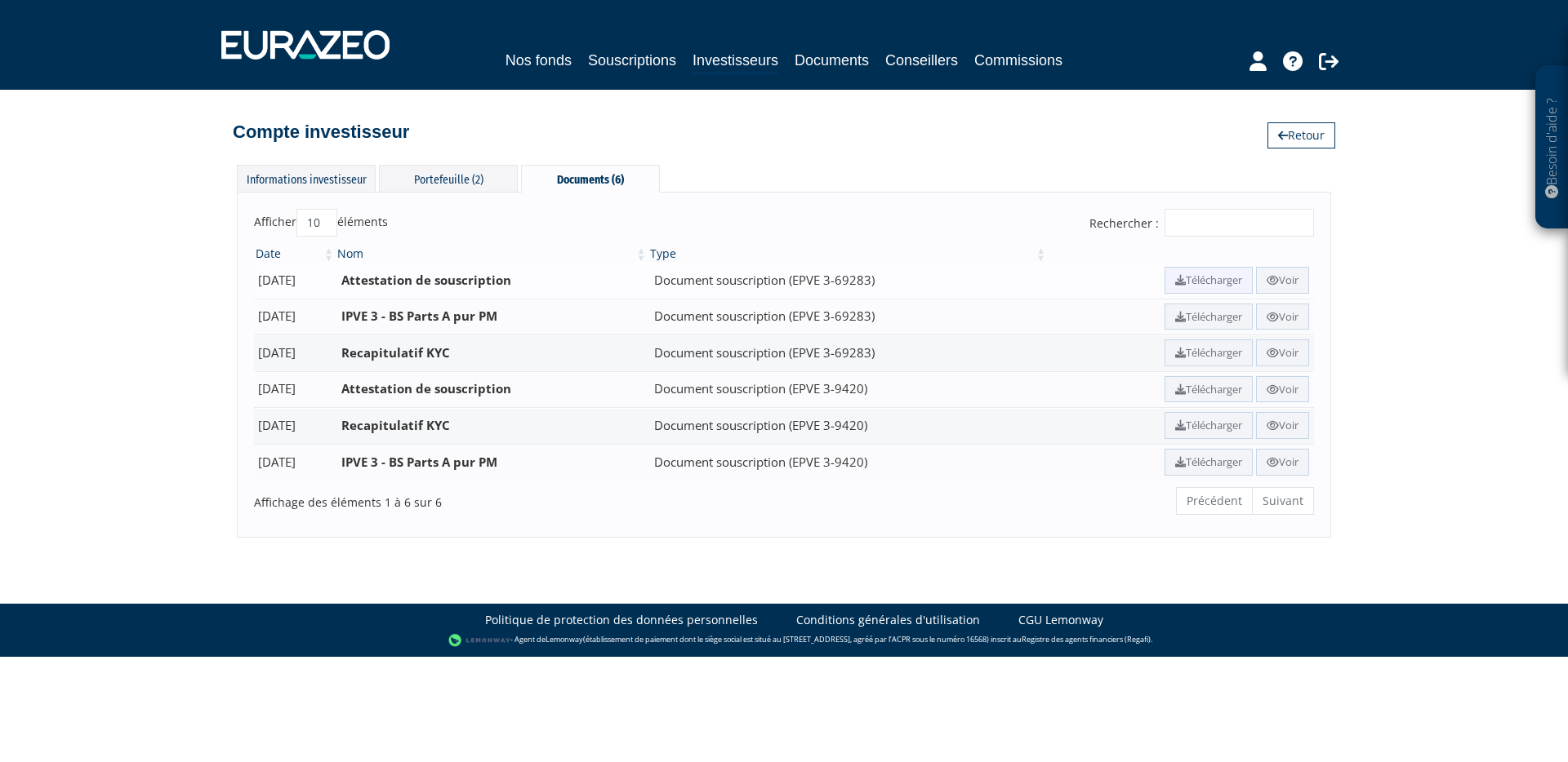
click at [1211, 284] on link "Télécharger" at bounding box center [1208, 281] width 88 height 27
click at [675, 112] on div "Compte investisseur Retour" at bounding box center [784, 124] width 1103 height 36
click at [435, 173] on div "Portefeuille (2)" at bounding box center [447, 178] width 139 height 27
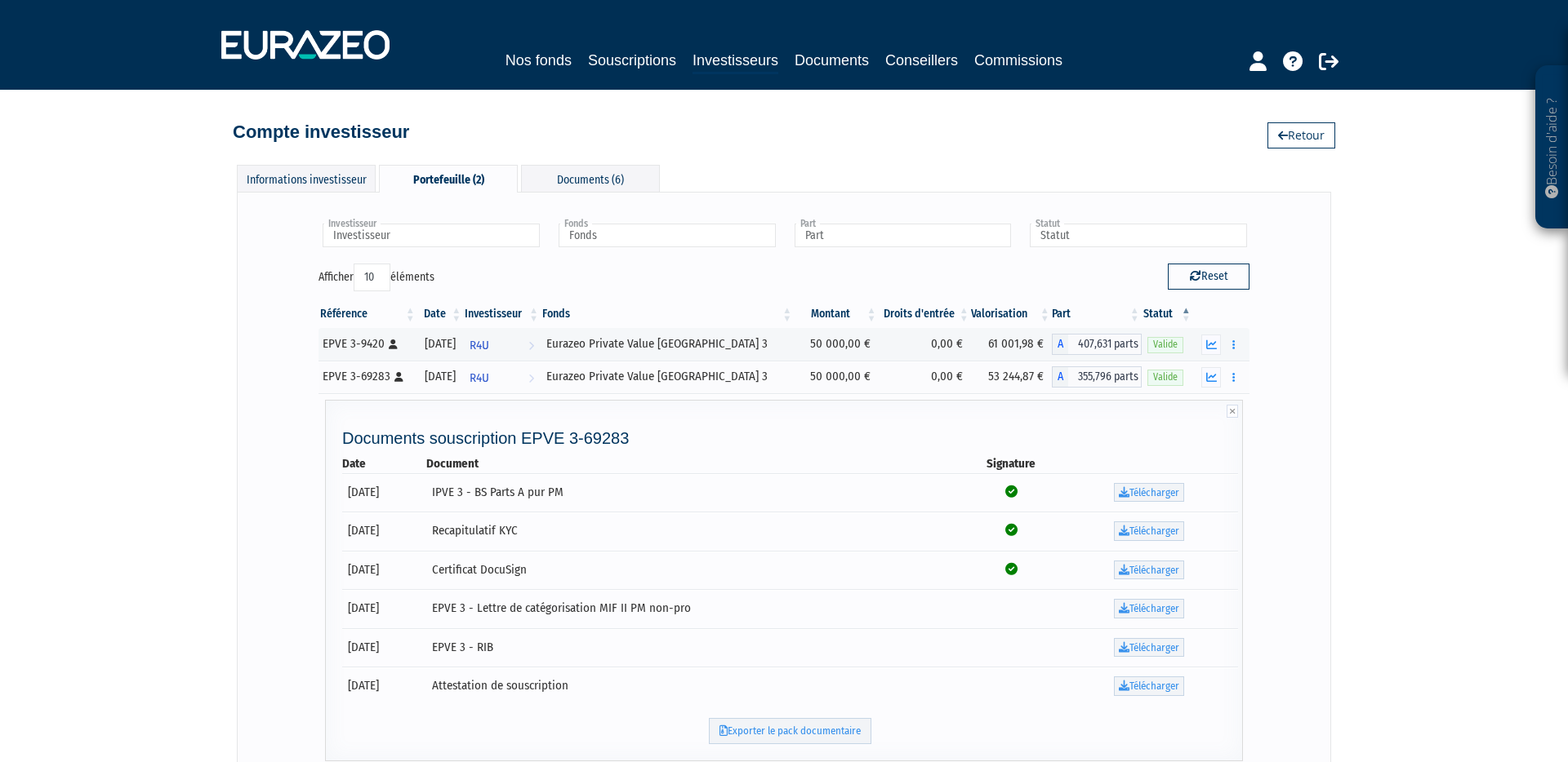
click at [1270, 389] on div "Investisseur R4U Investisseur Fonds Eurazeo Private Value Europe 3 Fonds Part A…" at bounding box center [784, 529] width 1060 height 641
click at [993, 341] on td "61 001,98 €" at bounding box center [1010, 345] width 81 height 33
click at [997, 309] on th "Valorisation" at bounding box center [1010, 314] width 81 height 28
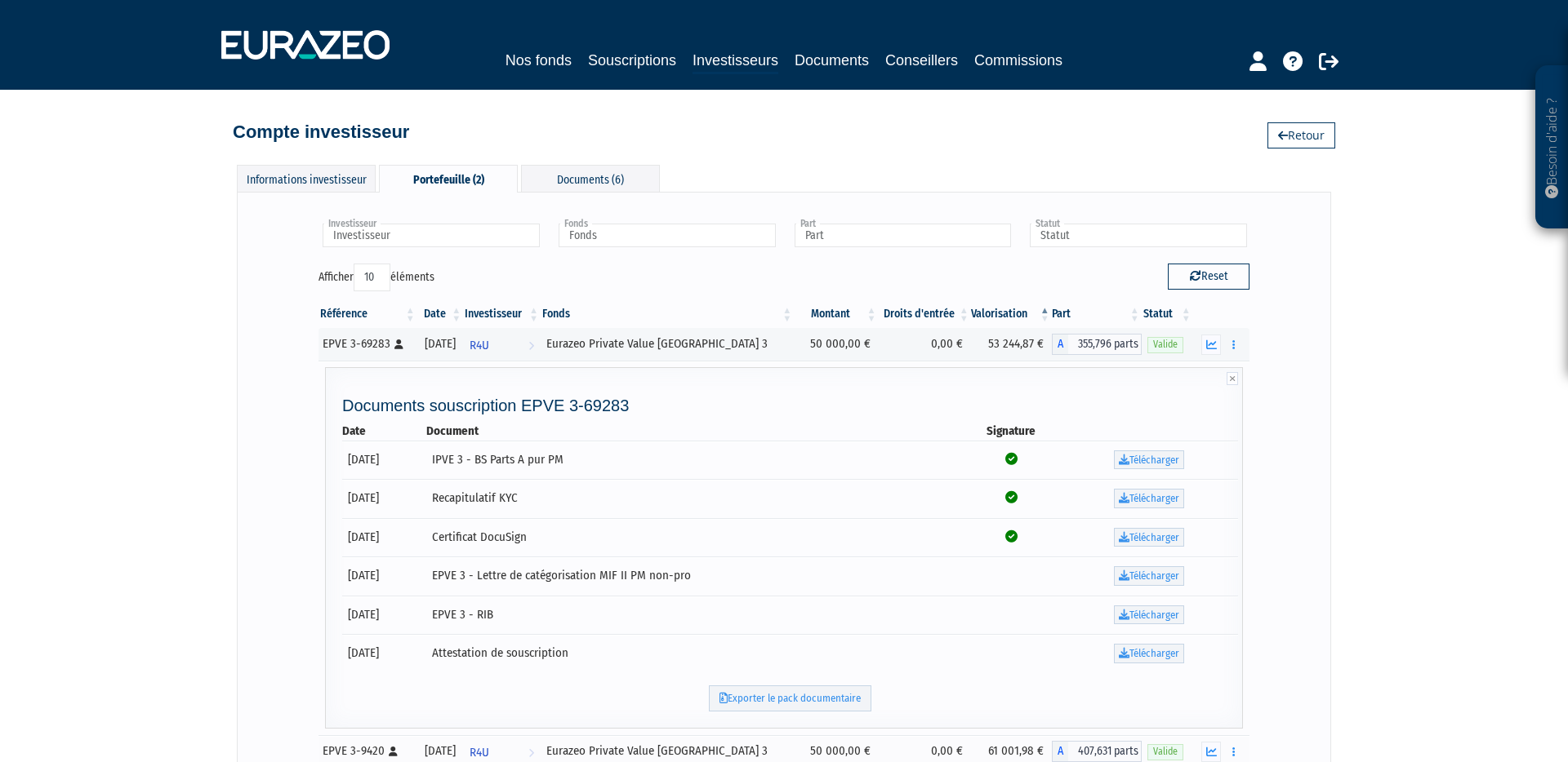
click at [997, 309] on th "Valorisation" at bounding box center [1010, 314] width 81 height 28
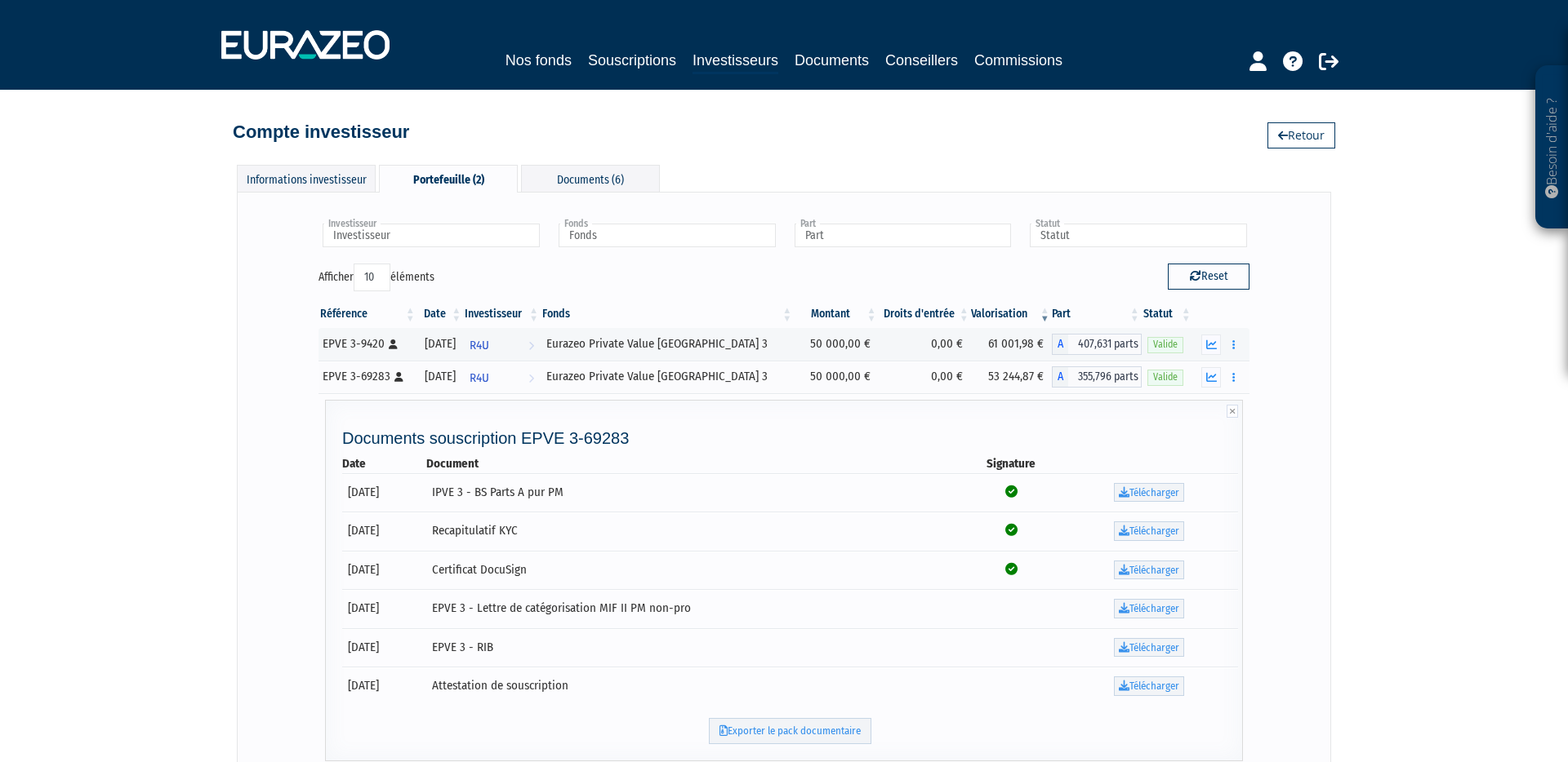
click at [997, 309] on th "Valorisation" at bounding box center [1010, 314] width 81 height 28
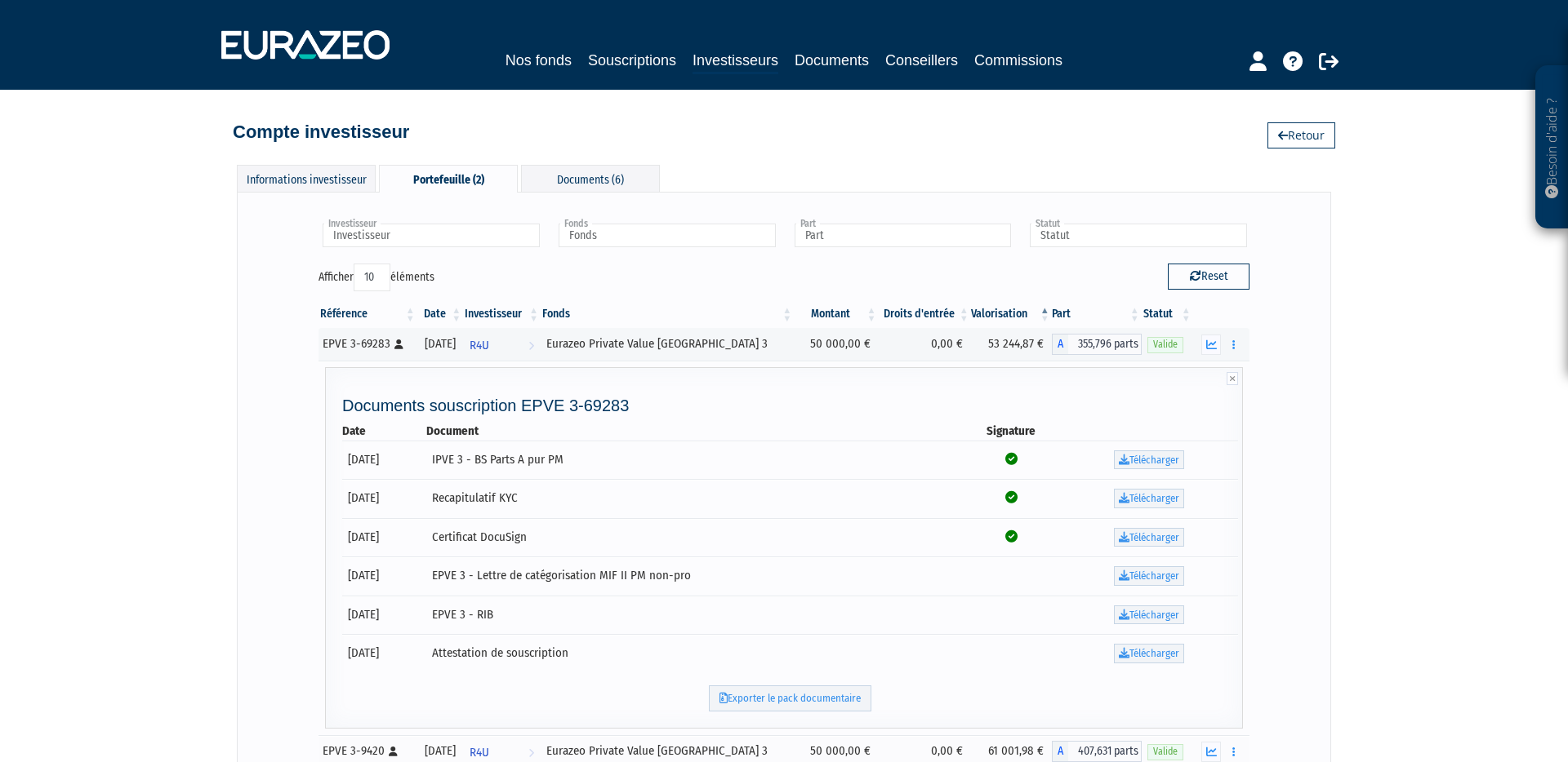
click at [997, 309] on th "Valorisation" at bounding box center [1010, 314] width 81 height 28
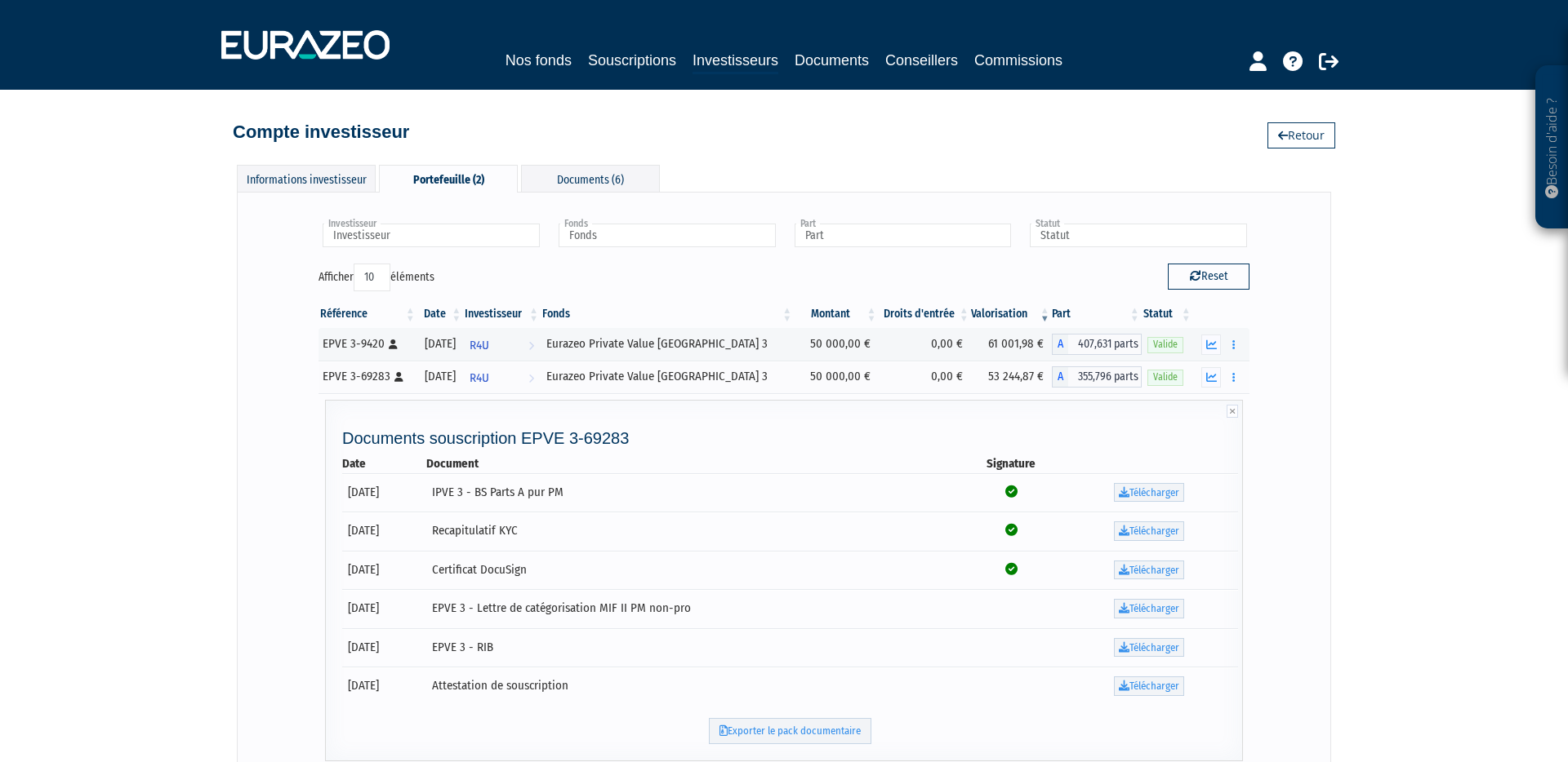
click at [997, 309] on th "Valorisation" at bounding box center [1010, 314] width 81 height 28
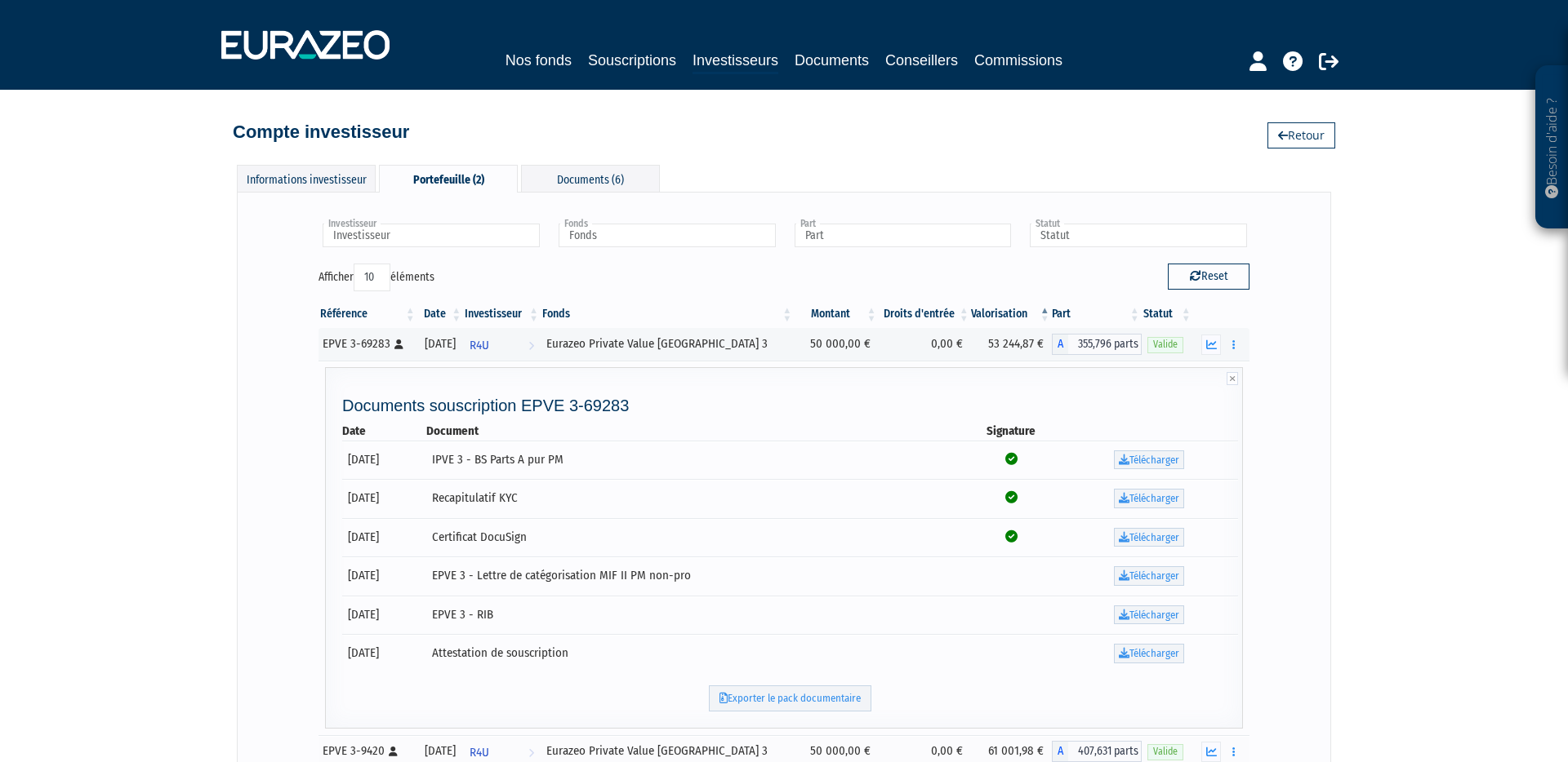
click at [997, 309] on th "Valorisation" at bounding box center [1010, 314] width 81 height 28
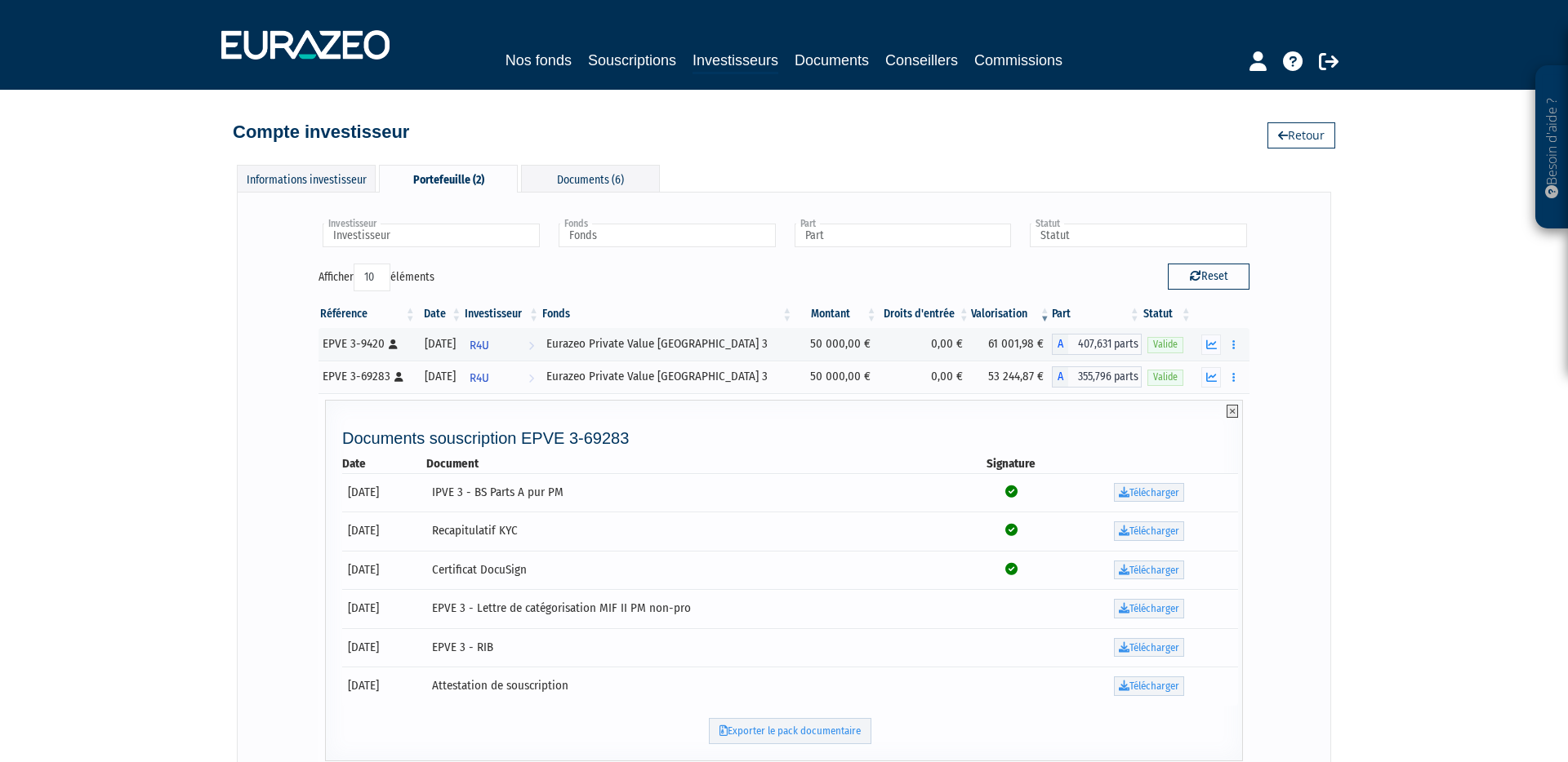
click at [1229, 413] on icon at bounding box center [1232, 411] width 12 height 13
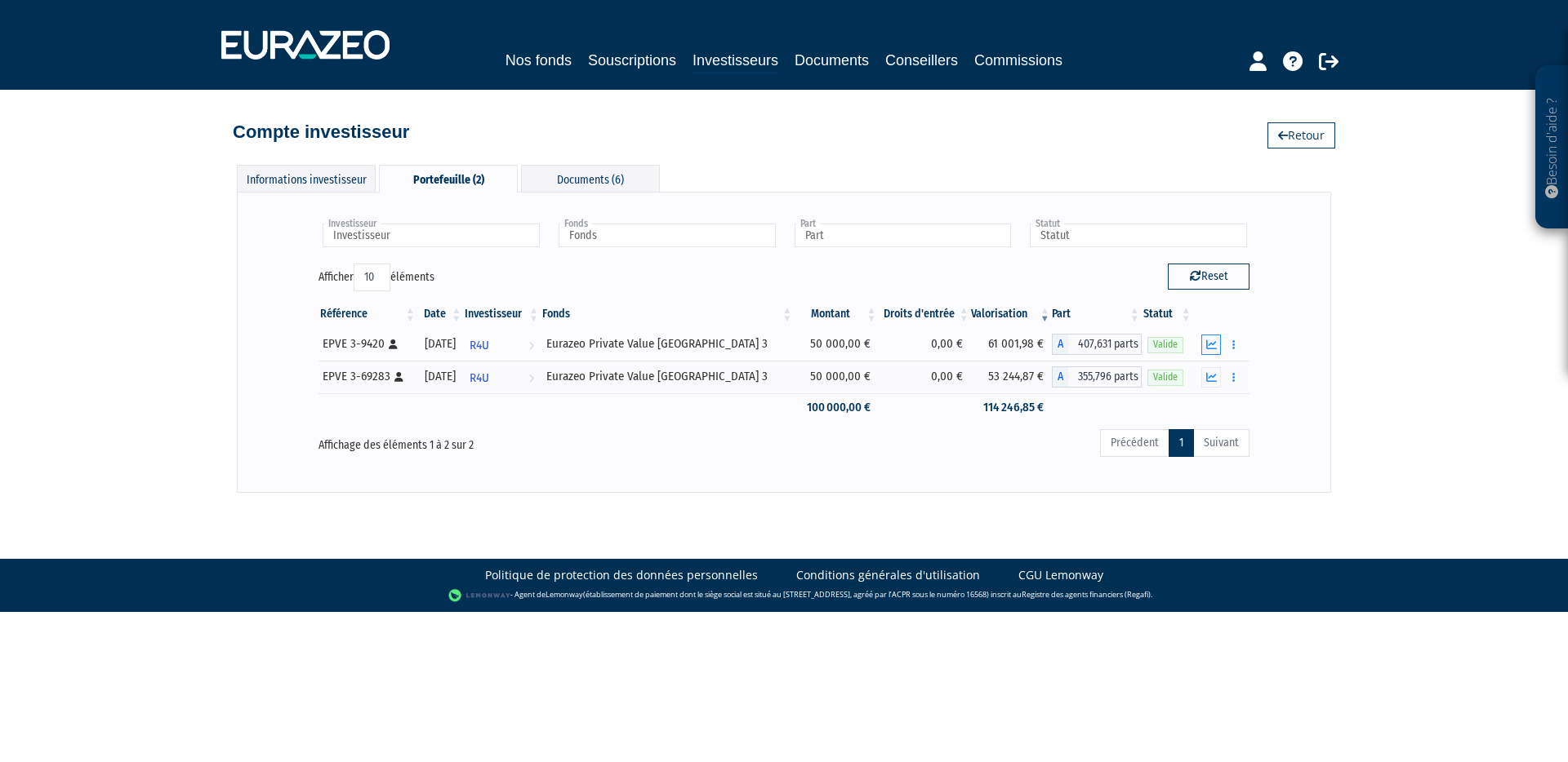
click at [1219, 340] on button "button" at bounding box center [1211, 345] width 20 height 21
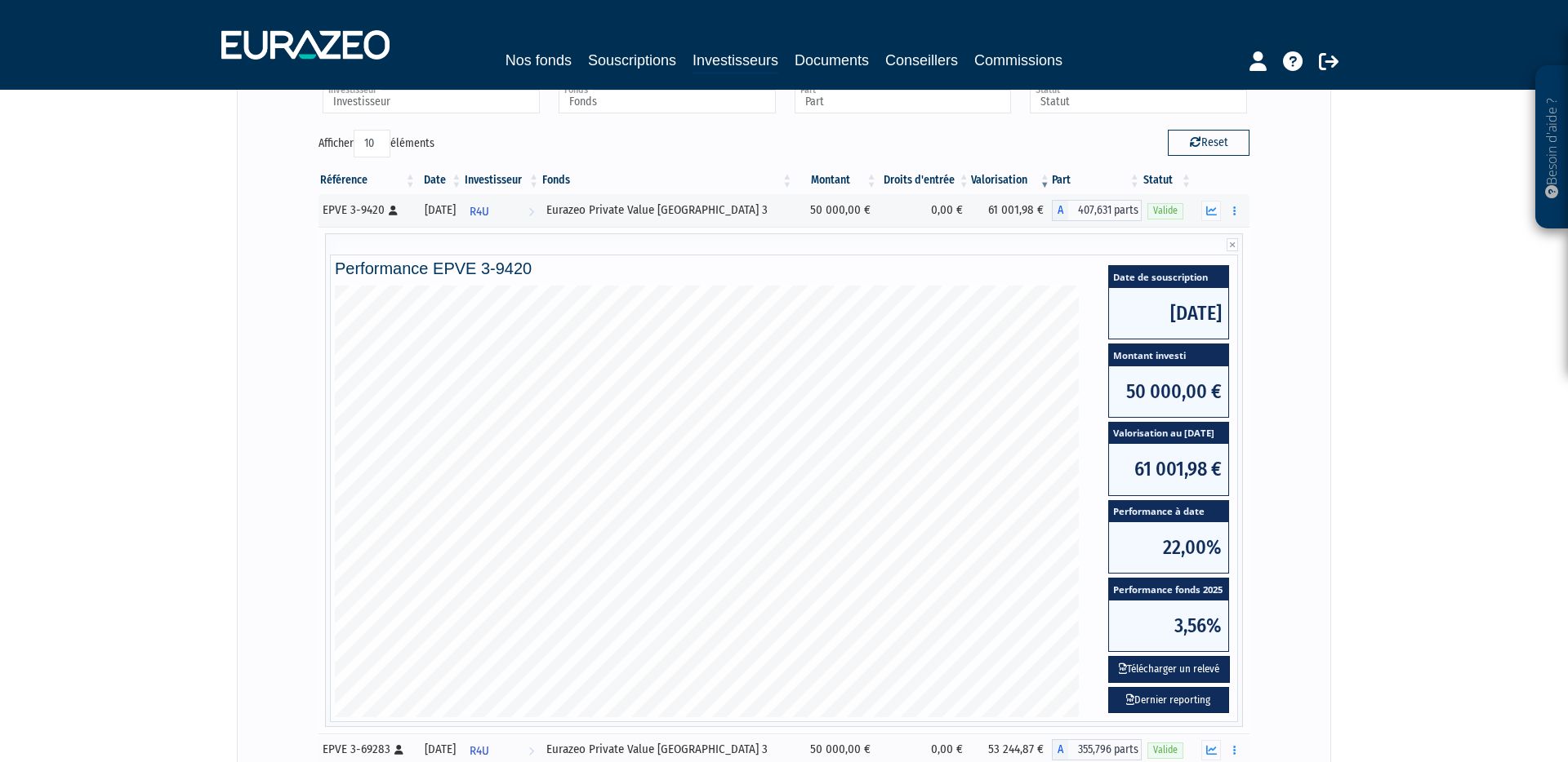
scroll to position [133, 0]
click at [1203, 676] on button "Télécharger un relevé" at bounding box center [1169, 671] width 121 height 27
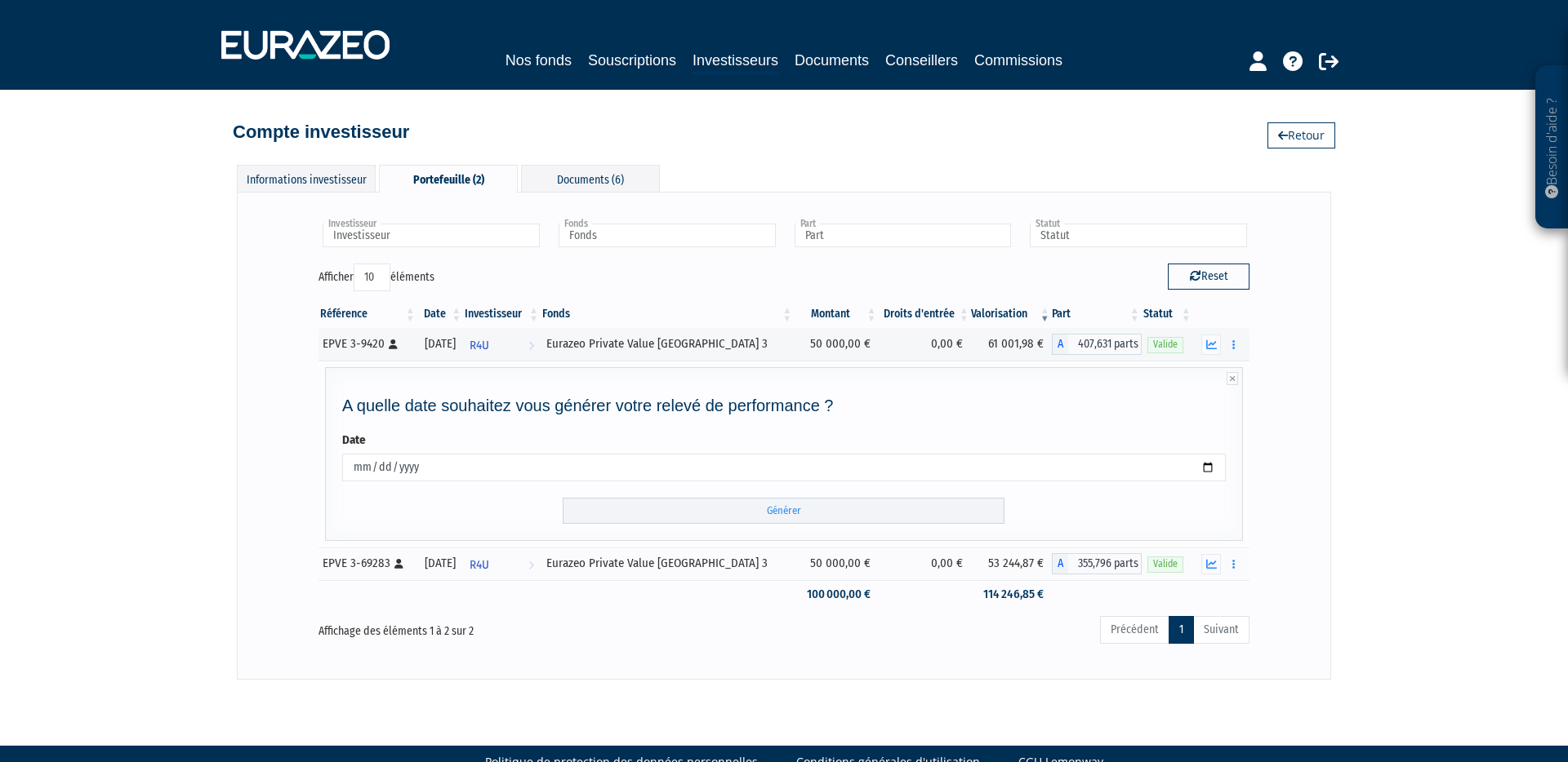
click at [539, 461] on input "2025-09-18" at bounding box center [784, 467] width 884 height 28
type input "2025-09-03"
type input "2024-12-31"
click at [671, 510] on input "Générer" at bounding box center [783, 511] width 442 height 27
click at [1212, 560] on icon "button" at bounding box center [1211, 565] width 11 height 11
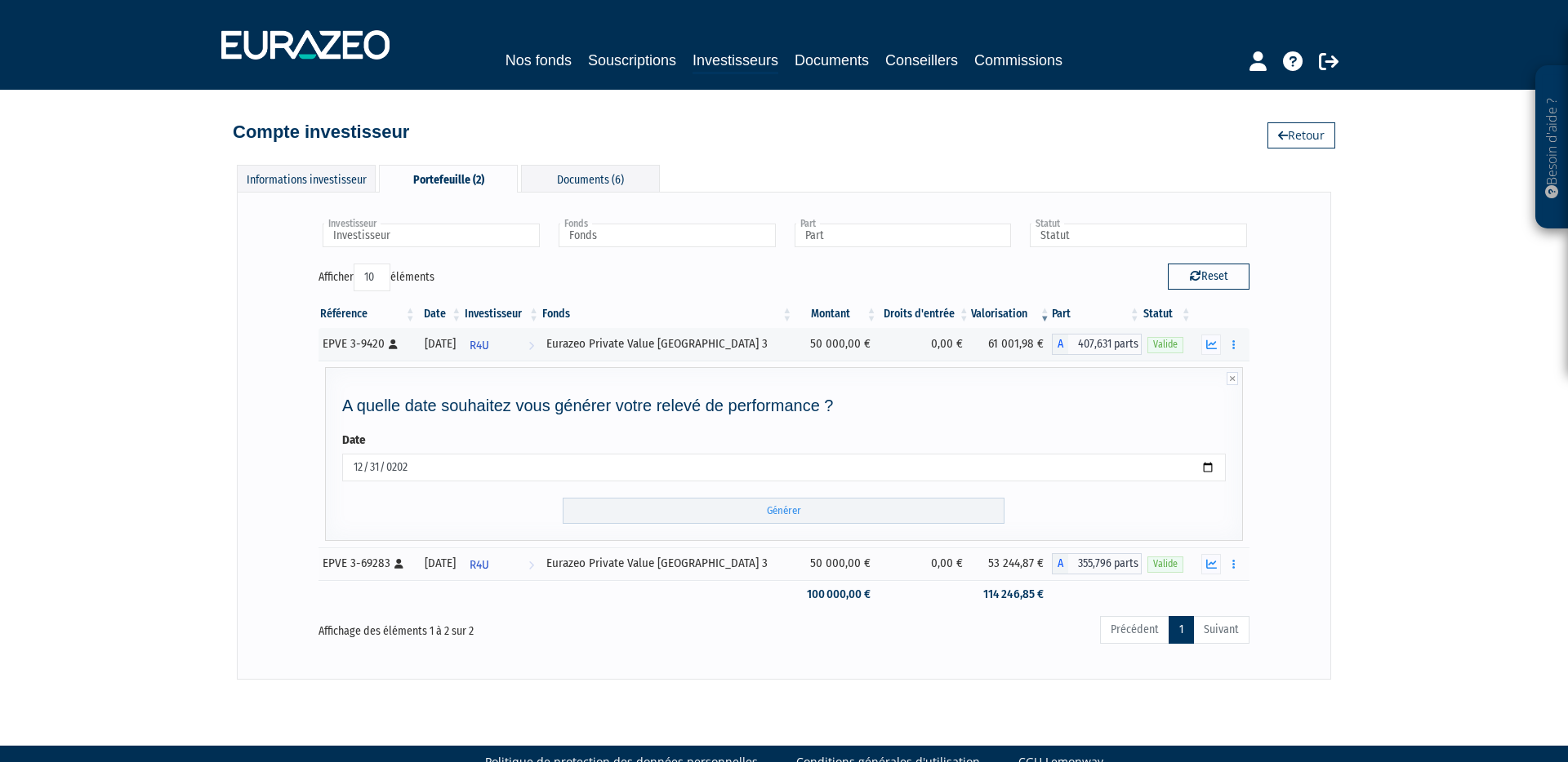
click at [1212, 560] on div "Investisseur R4U Investisseur Fonds Eurazeo Private Value Europe 3 Fonds Part A…" at bounding box center [784, 435] width 1095 height 487
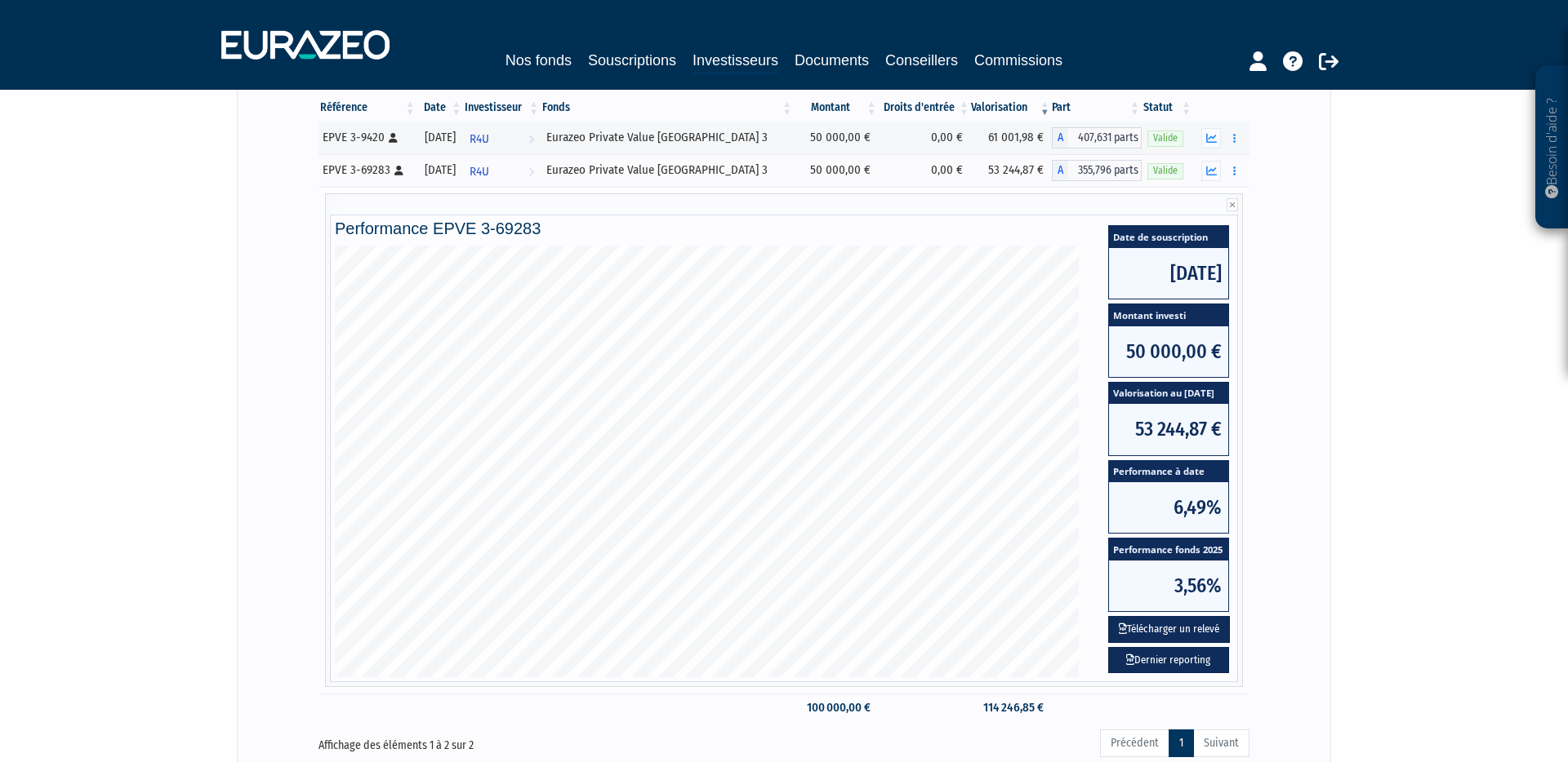
scroll to position [179, 0]
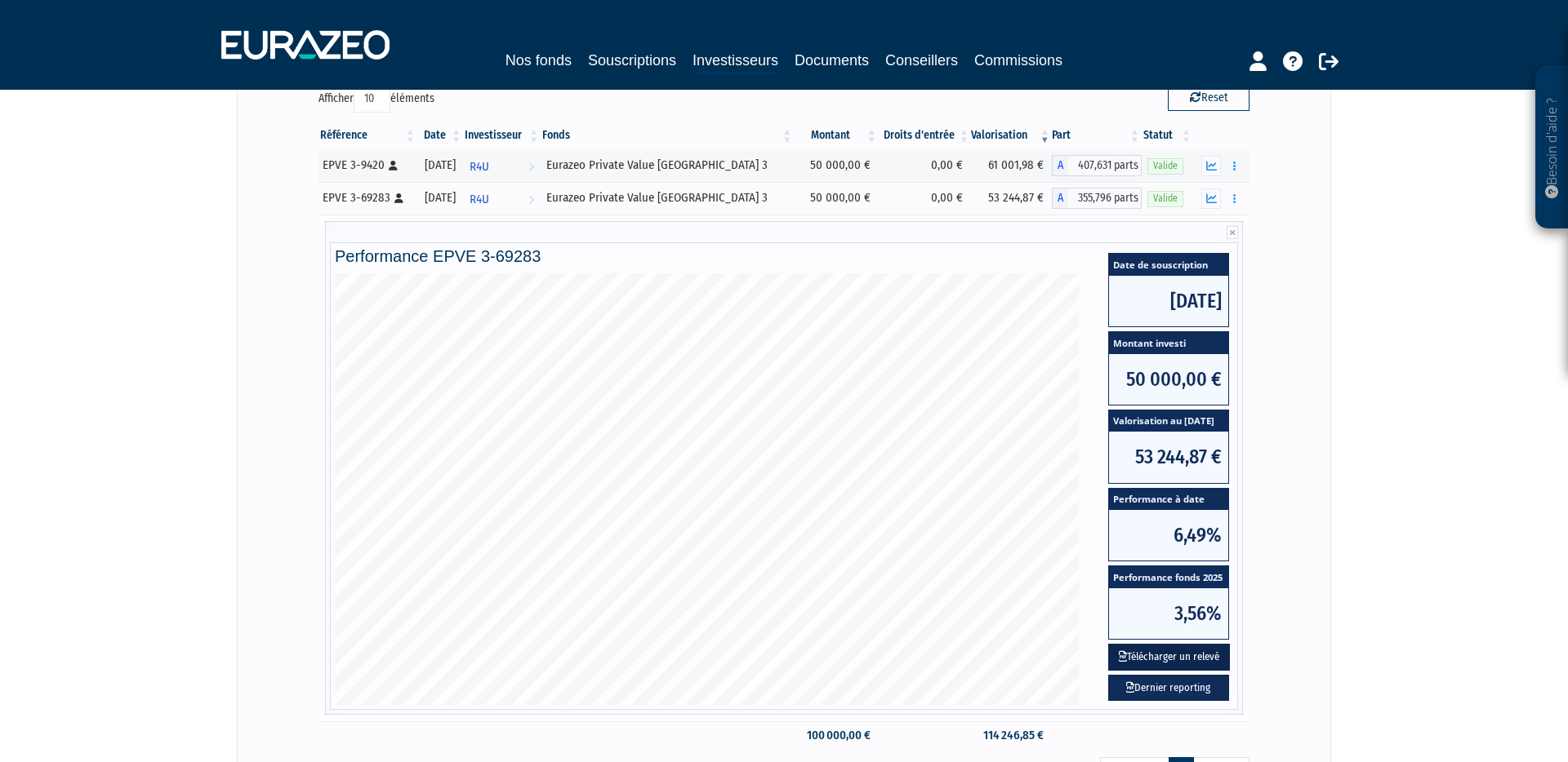
click at [1189, 662] on button "Télécharger un relevé" at bounding box center [1169, 658] width 121 height 27
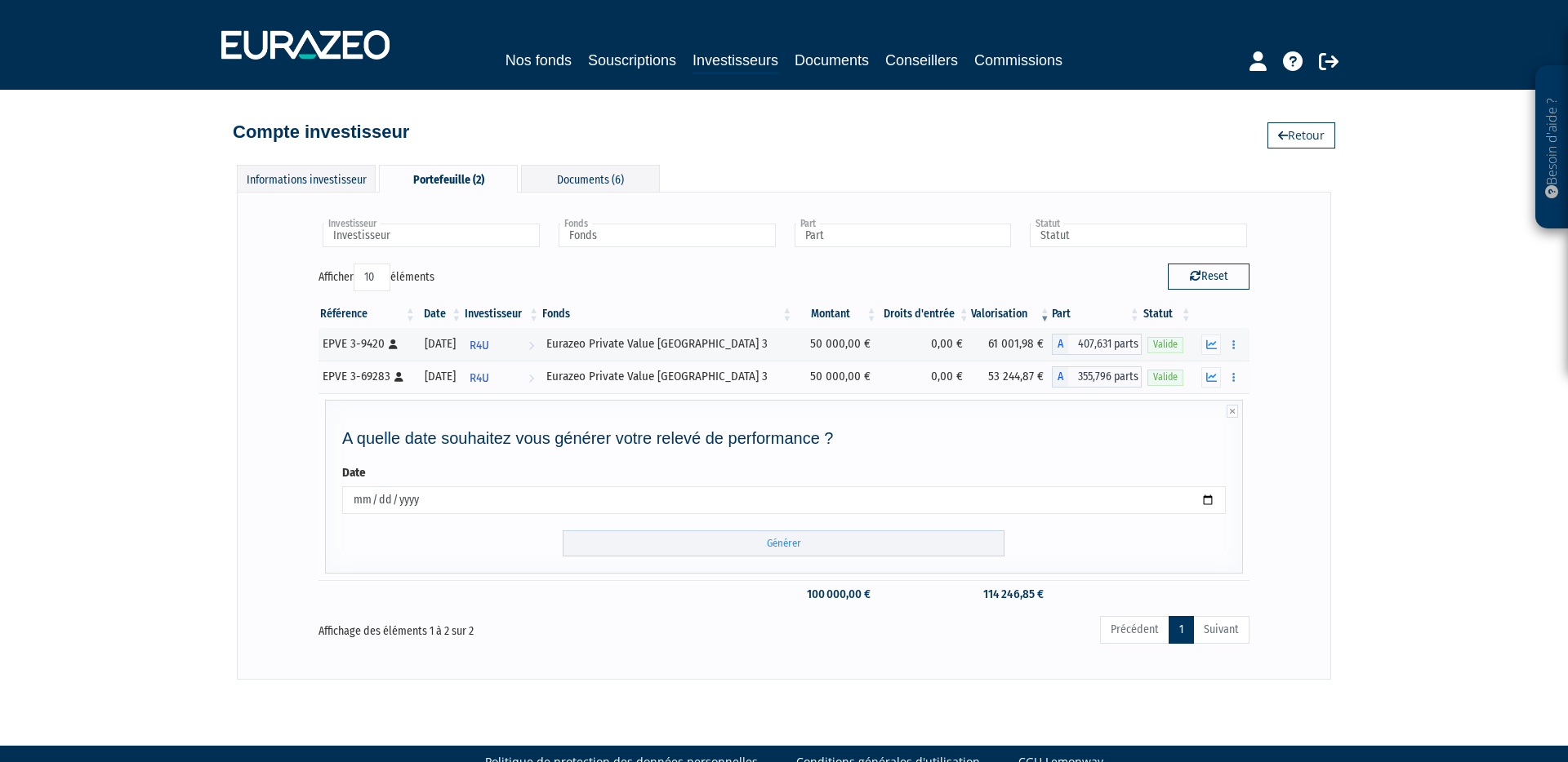
click at [357, 500] on input "2025-09-18" at bounding box center [784, 500] width 884 height 28
type input "2025-09-03"
type input "2024-12-31"
click at [678, 547] on input "Générer" at bounding box center [783, 544] width 442 height 27
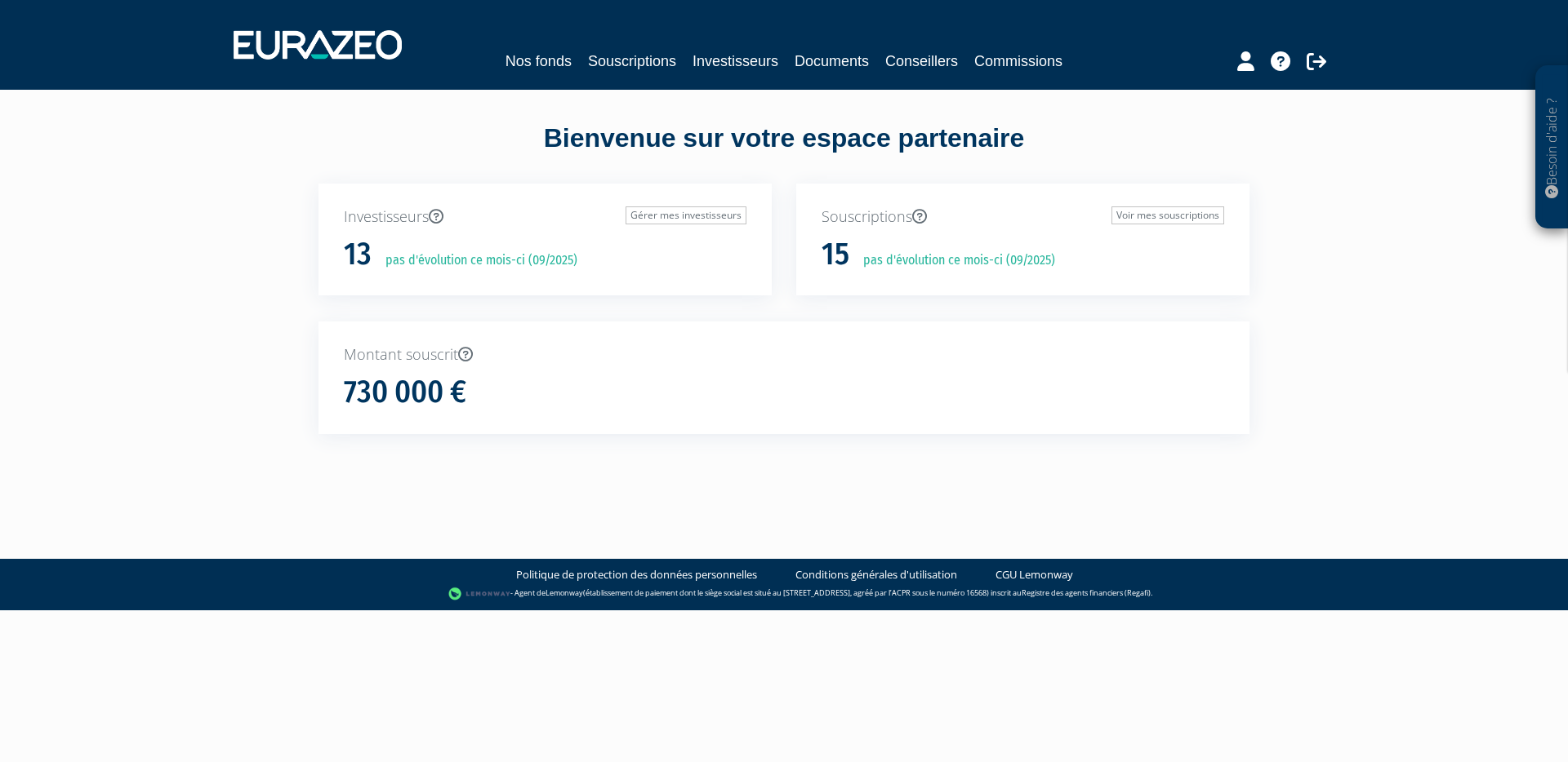
click at [779, 61] on div "Nos fonds Souscriptions Investisseurs Documents Conseillers Commissions" at bounding box center [783, 61] width 751 height 23
click at [738, 68] on link "Investisseurs" at bounding box center [735, 61] width 86 height 23
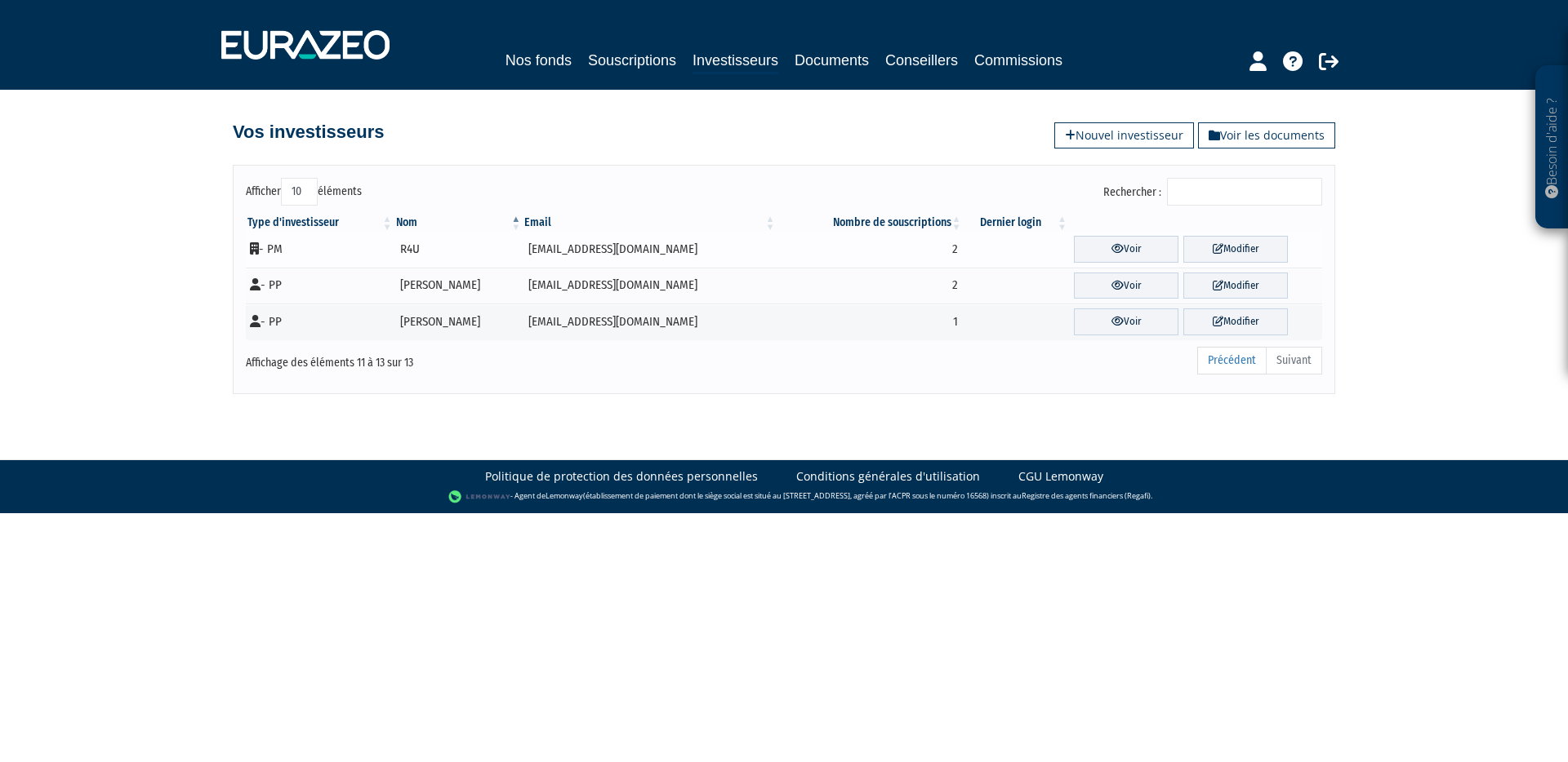
click at [650, 254] on td "[EMAIL_ADDRESS][DOMAIN_NAME]" at bounding box center [649, 249] width 254 height 37
click at [1112, 248] on icon at bounding box center [1118, 249] width 13 height 11
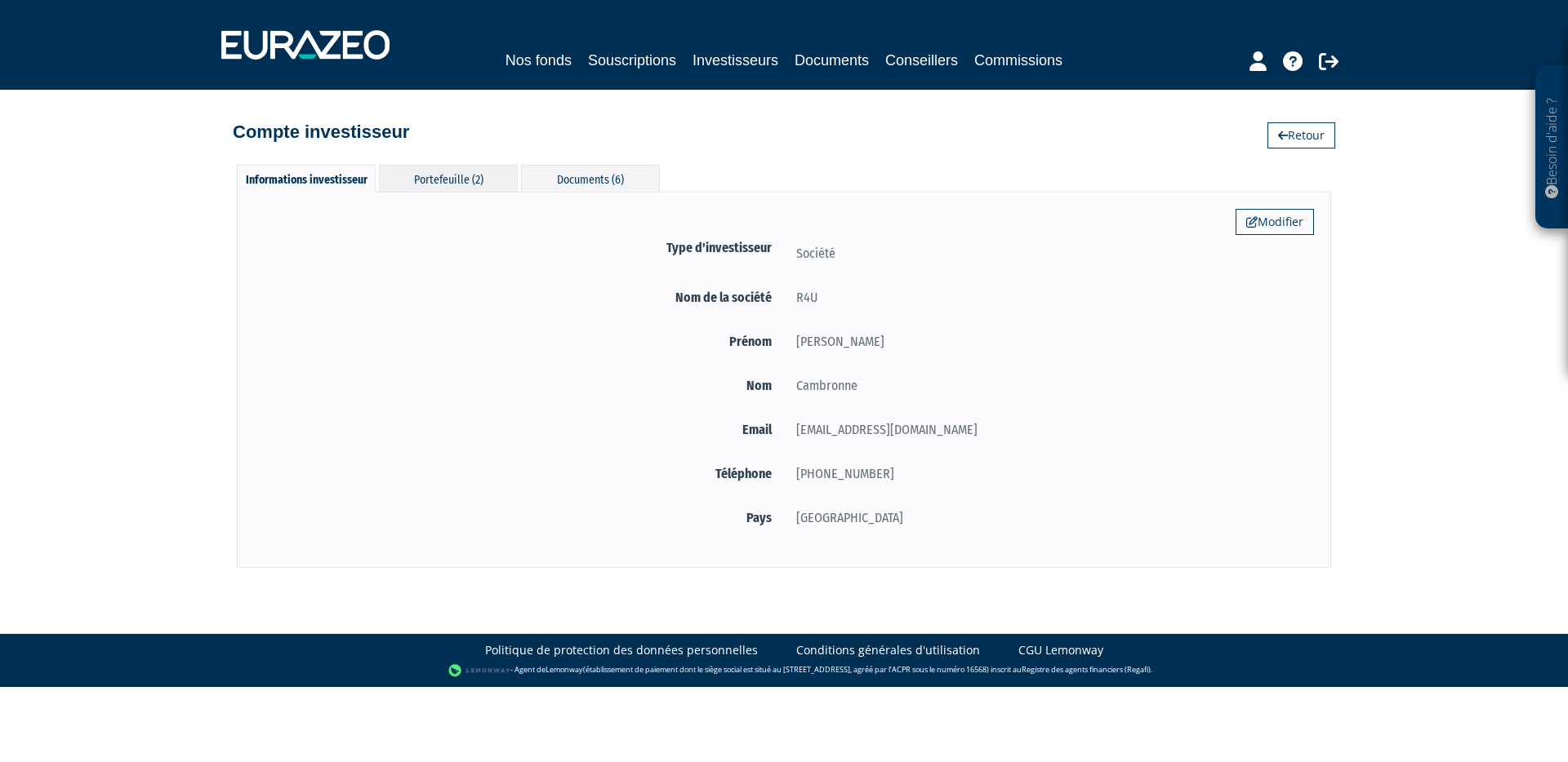
click at [479, 165] on div "Portefeuille (2)" at bounding box center [447, 178] width 139 height 27
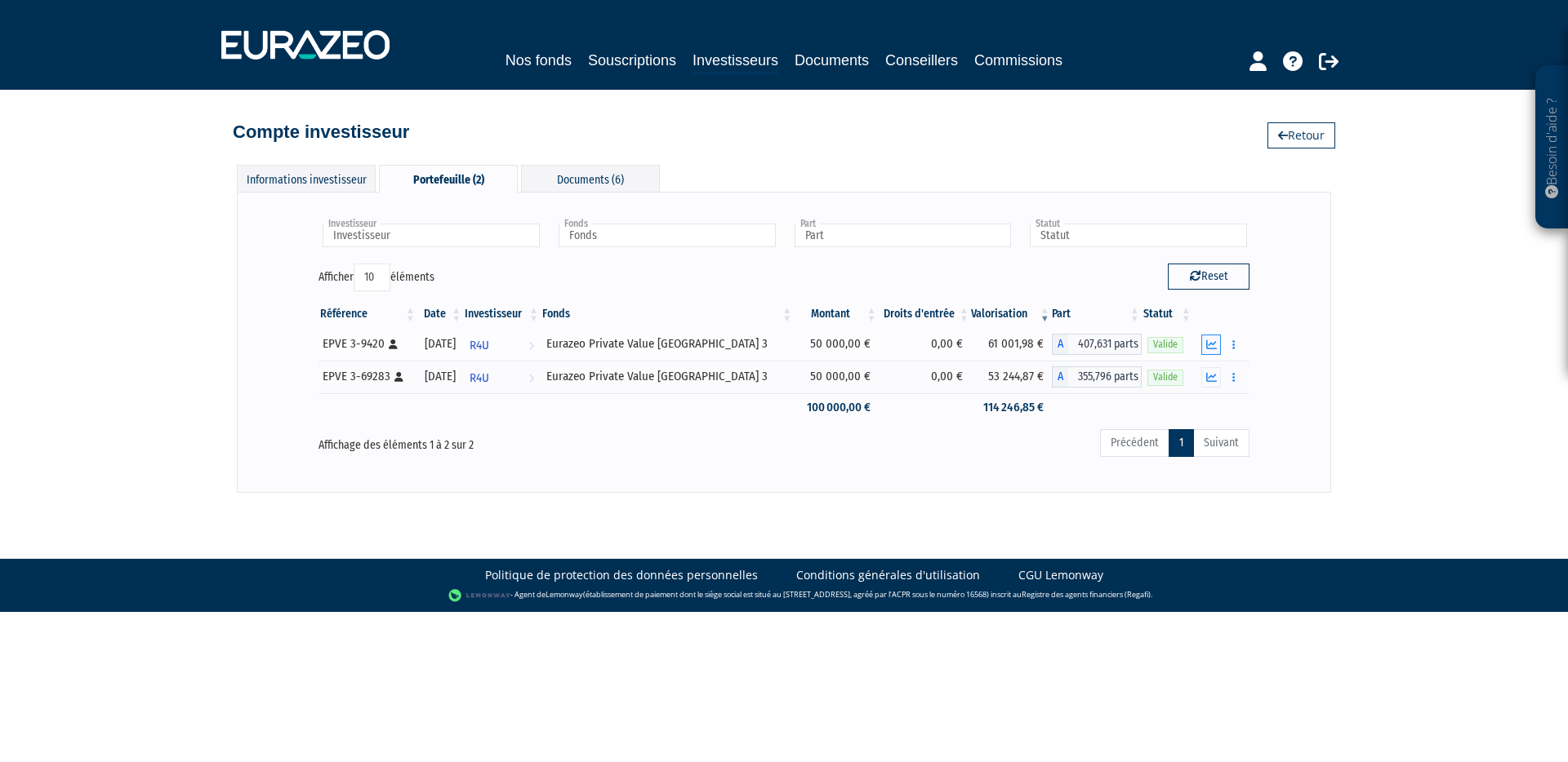
click at [1219, 341] on button "button" at bounding box center [1211, 345] width 20 height 21
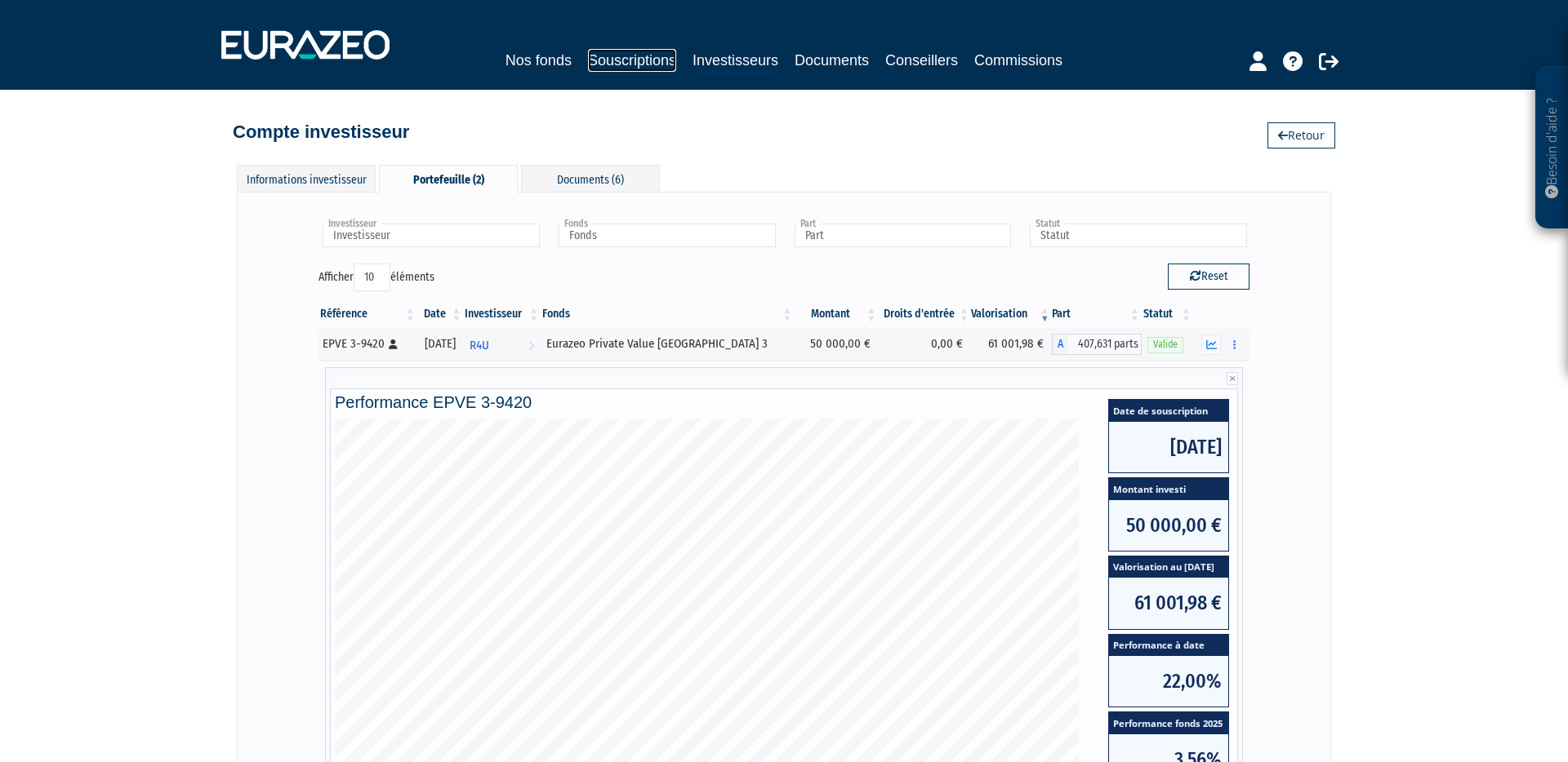
click at [645, 67] on link "Souscriptions" at bounding box center [631, 60] width 88 height 23
